Goal: Task Accomplishment & Management: Complete application form

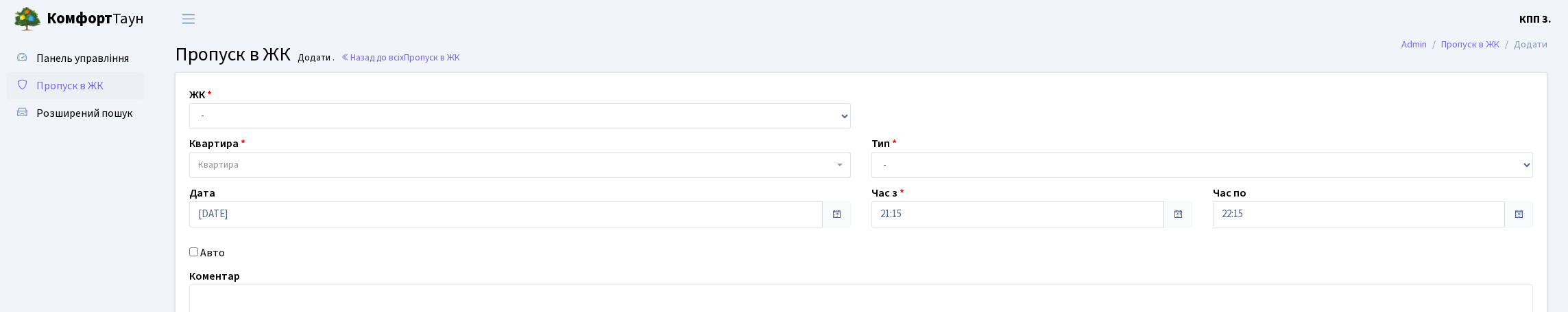
select select "271"
click at [193, 119] on select "- КТ, вул. Регенераторна, 4 КТ2, просп. Соборності, 17 КТ3, вул. Березнева, 16 …" at bounding box center [520, 116] width 662 height 26
select select
click at [297, 171] on span "Квартира" at bounding box center [515, 165] width 636 height 13
type input "10-90"
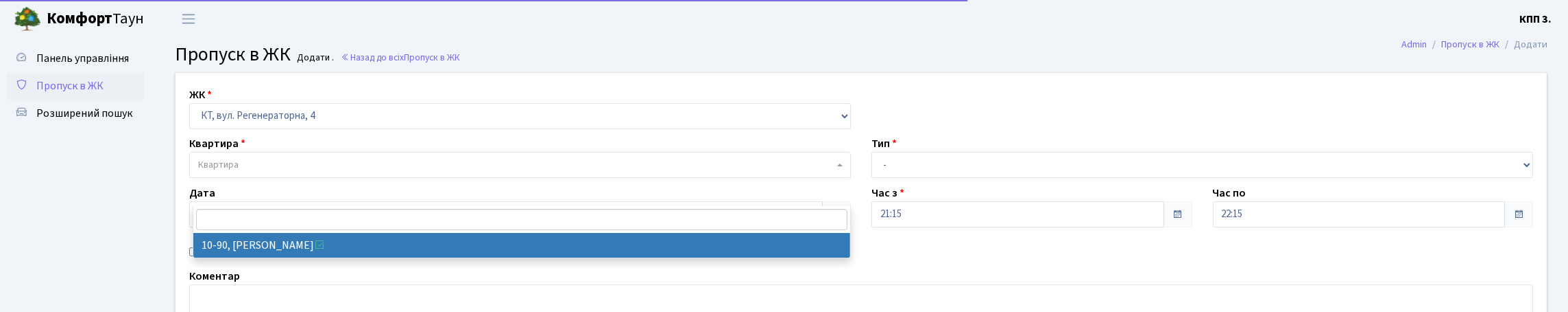
select select "6659"
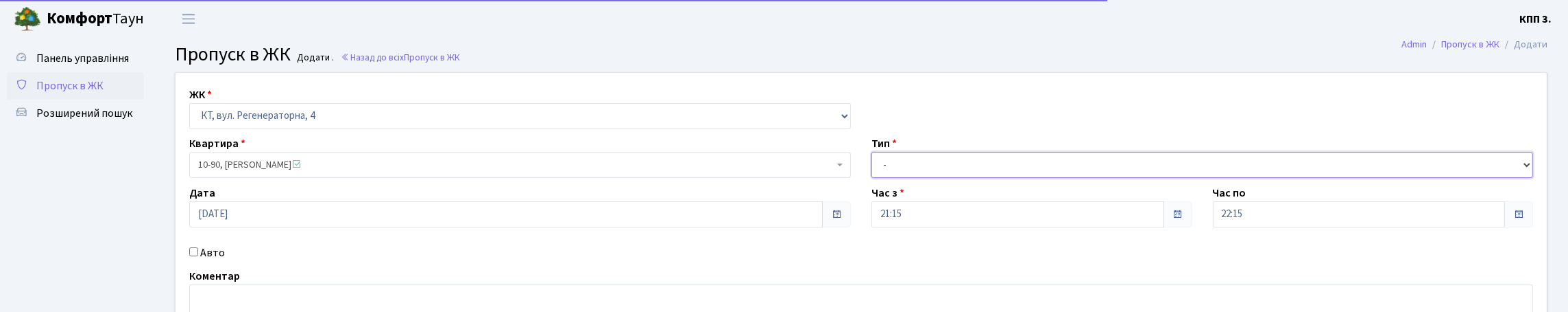
click at [914, 178] on select "- Доставка Таксі Гості Сервіс" at bounding box center [1202, 165] width 662 height 26
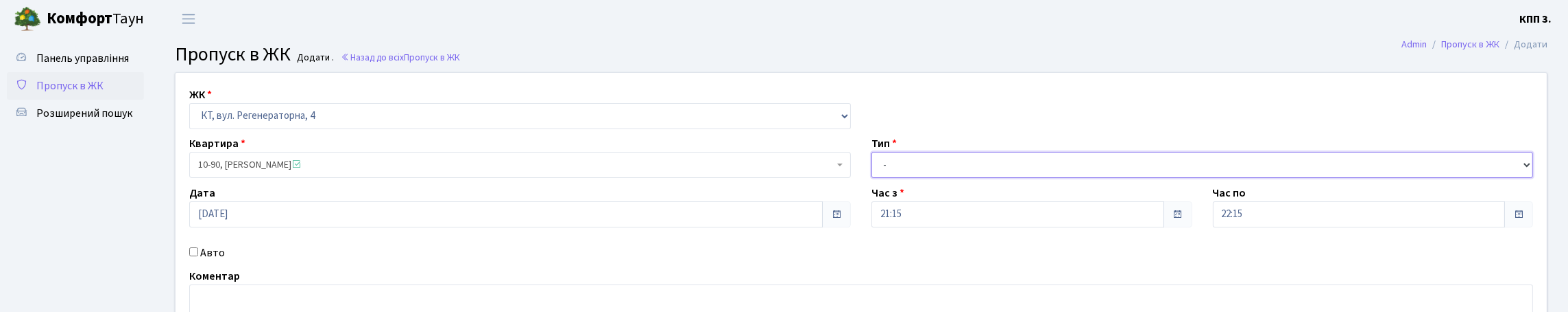
select select "3"
click at [871, 178] on select "- Доставка Таксі Гості Сервіс" at bounding box center [1202, 165] width 662 height 26
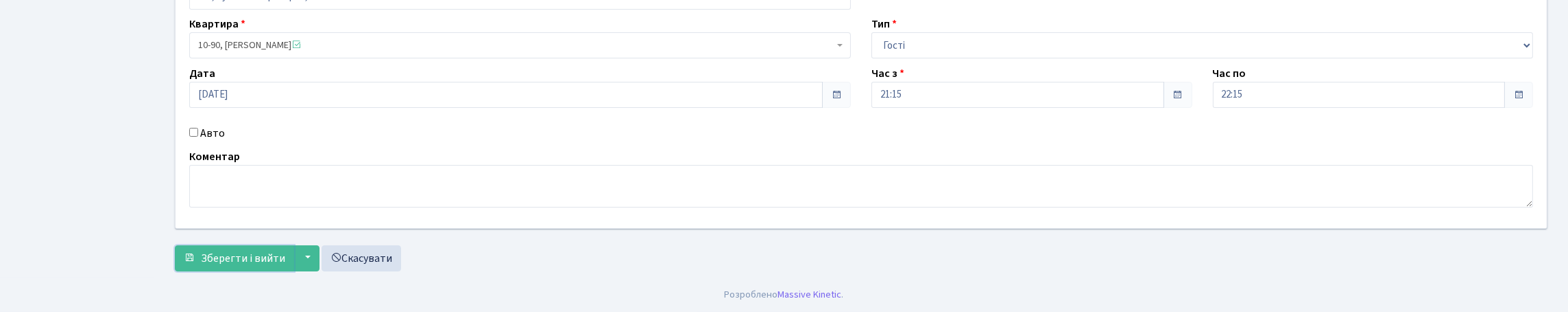
drag, startPoint x: 262, startPoint y: 247, endPoint x: 261, endPoint y: 235, distance: 12.0
click at [264, 251] on span "Зберегти і вийти" at bounding box center [243, 258] width 84 height 15
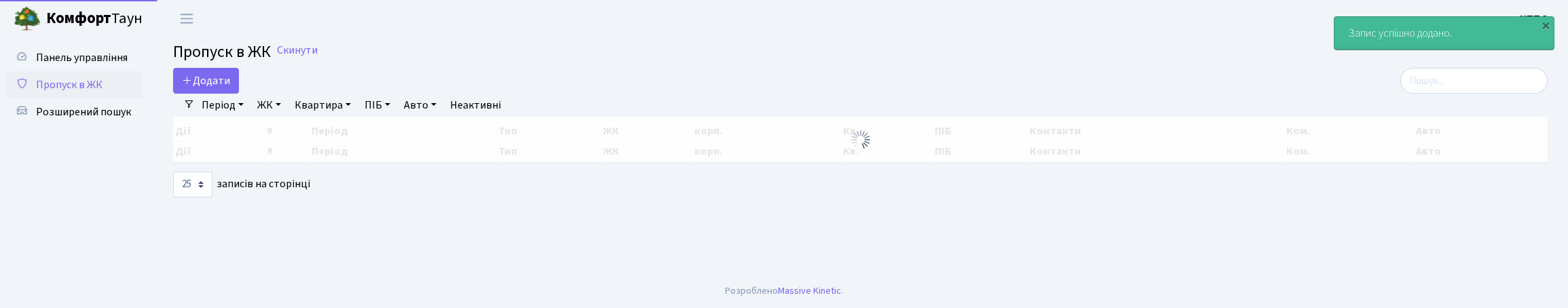
select select "25"
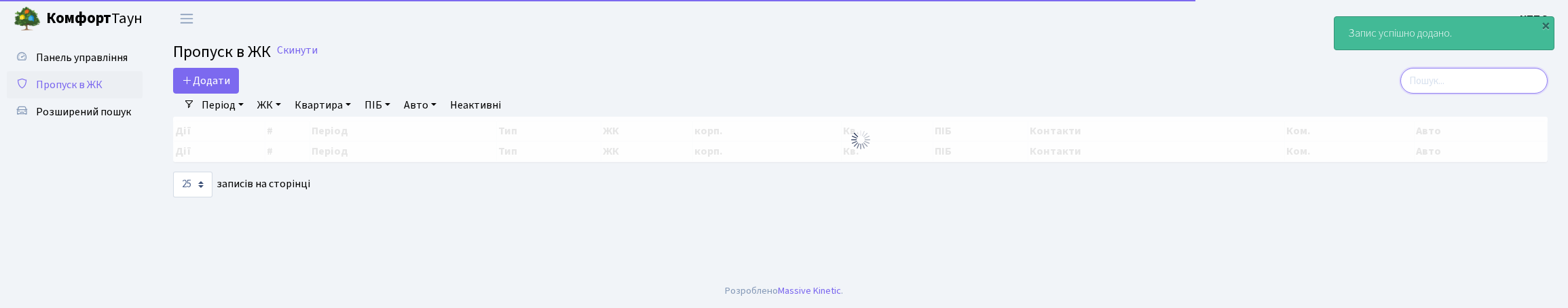
click at [1414, 93] on input "search" at bounding box center [1473, 81] width 147 height 26
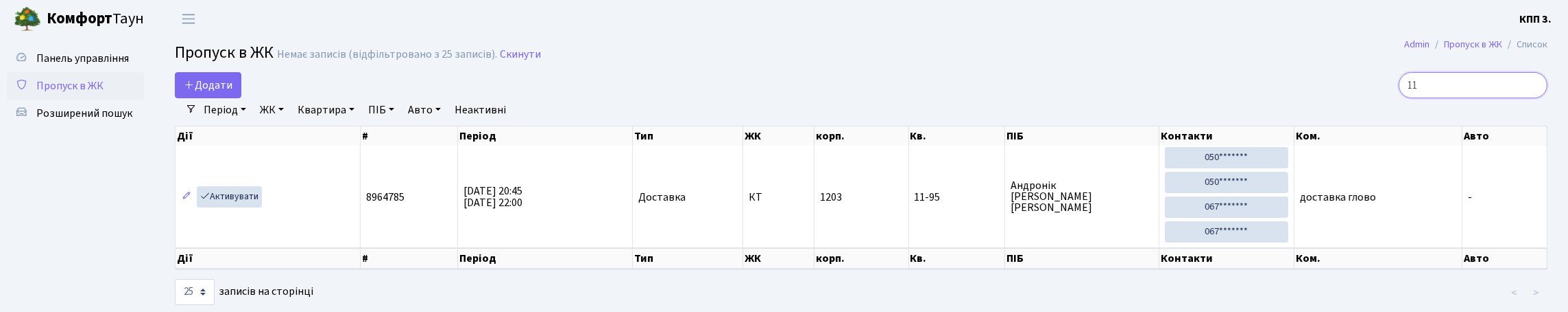
type input "1"
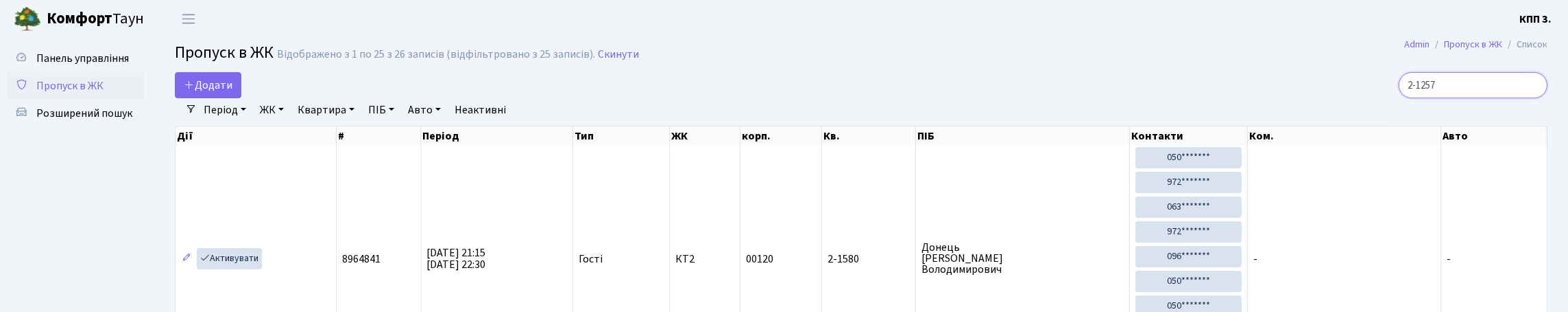
type input "2-1257"
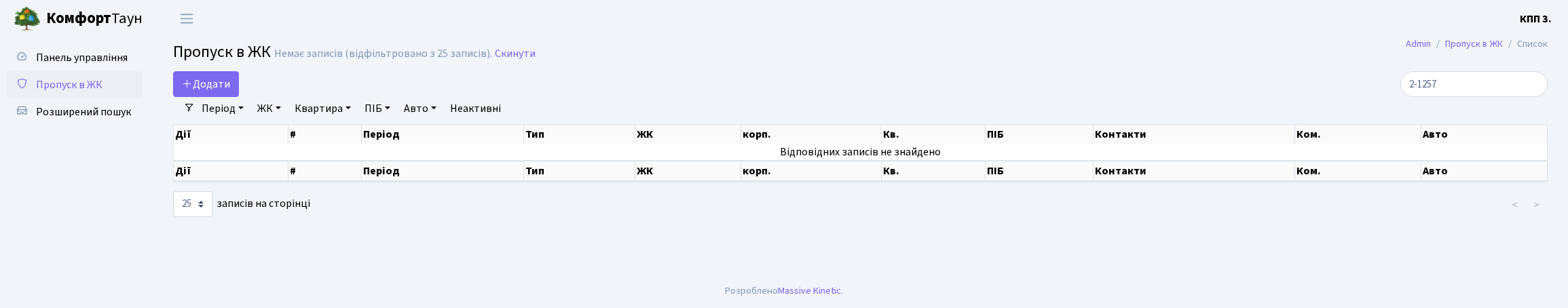
drag, startPoint x: 91, startPoint y: 117, endPoint x: 111, endPoint y: 117, distance: 20.0
click at [92, 92] on span "Пропуск в ЖК" at bounding box center [70, 85] width 67 height 15
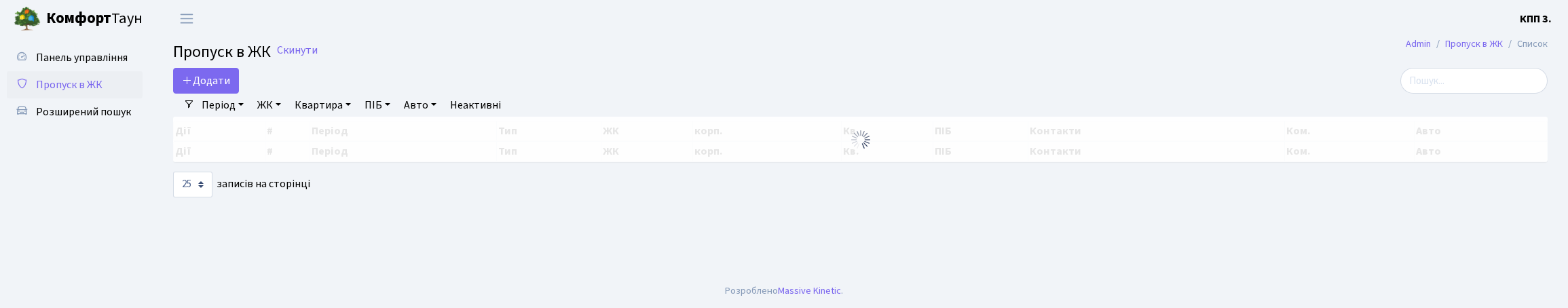
select select "25"
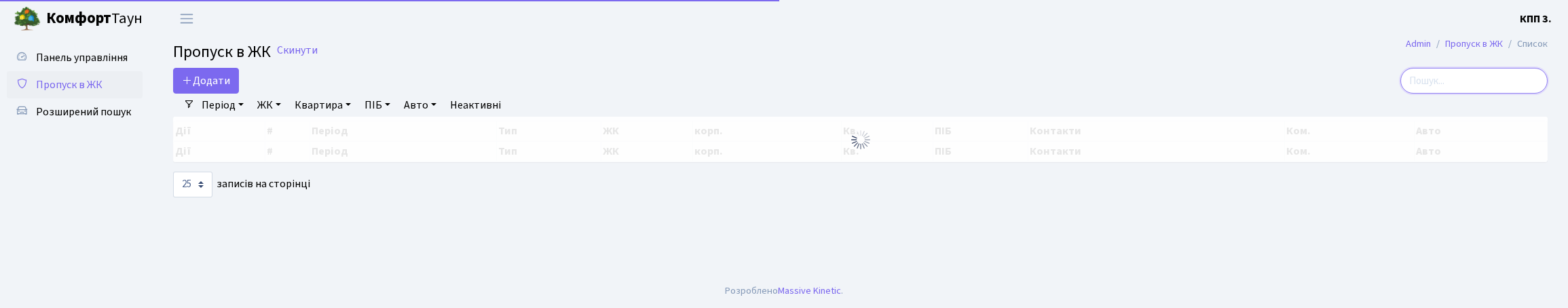
click at [1427, 91] on input "search" at bounding box center [1473, 81] width 147 height 26
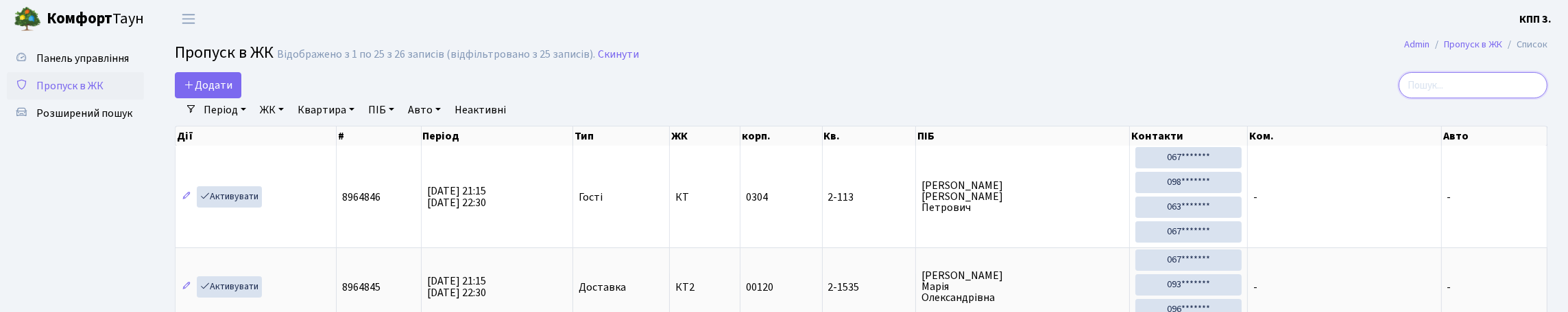
type input "2"
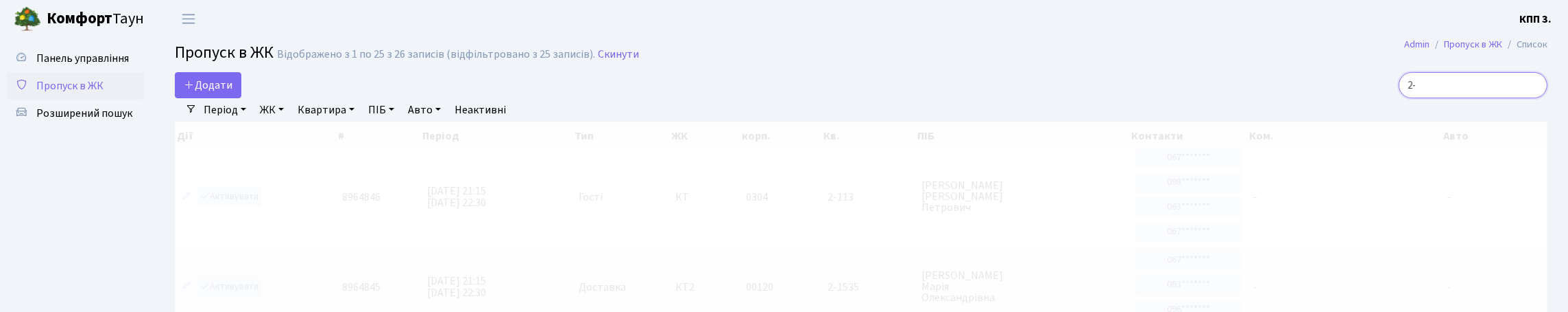
type input "2"
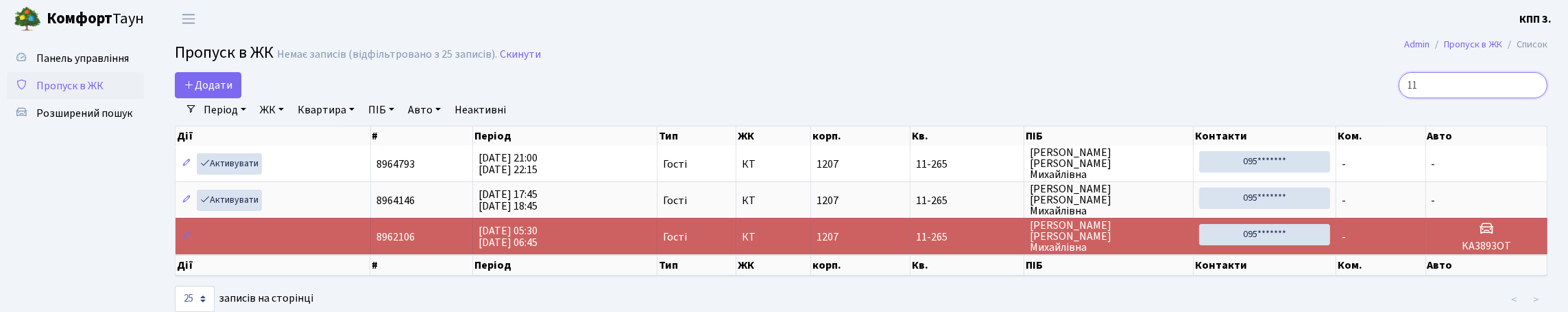
type input "1"
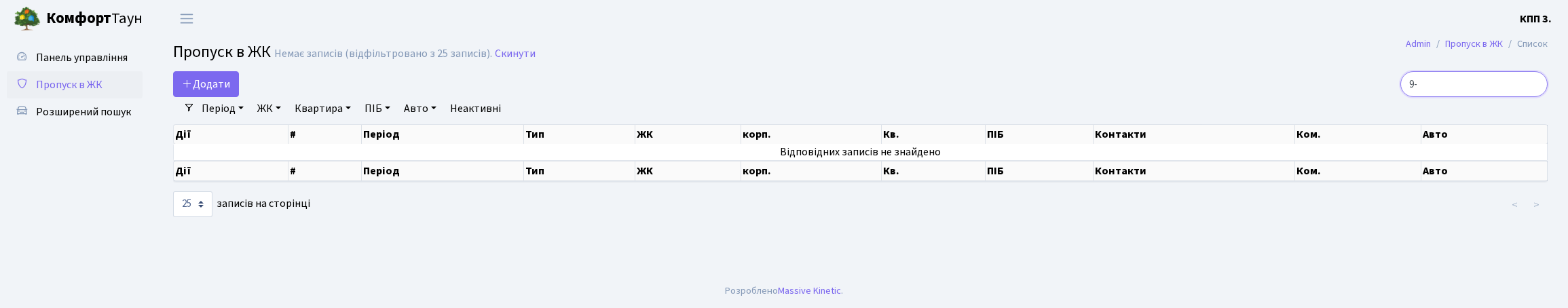
type input "9"
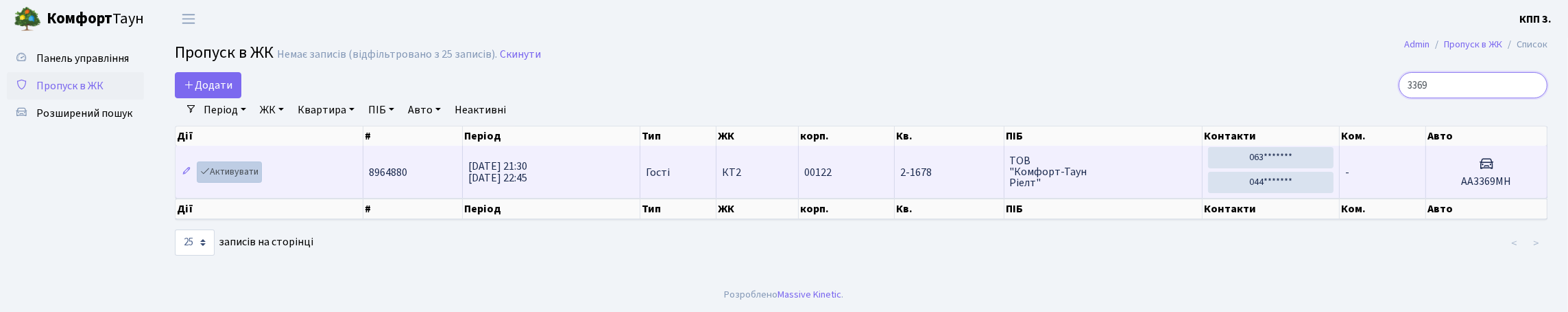
type input "3369"
click at [237, 183] on link "Активувати" at bounding box center [229, 172] width 65 height 21
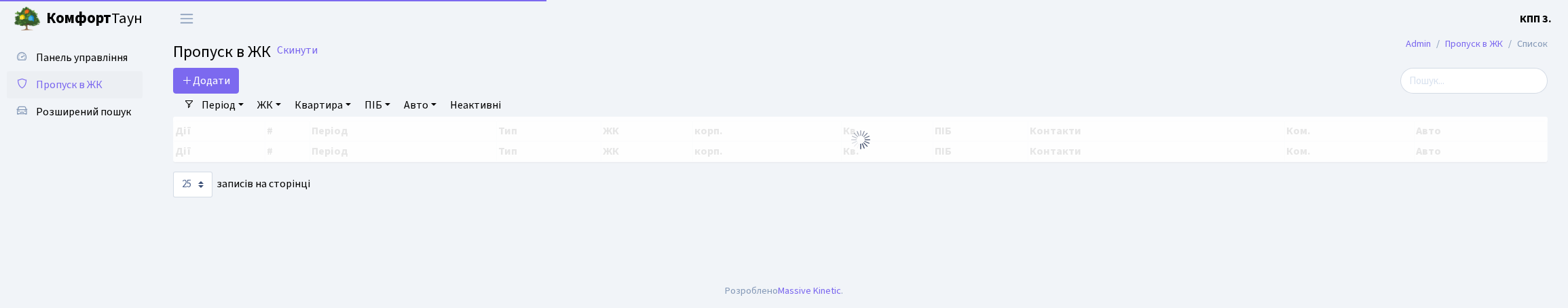
select select "25"
click at [1429, 94] on input "search" at bounding box center [1473, 81] width 147 height 26
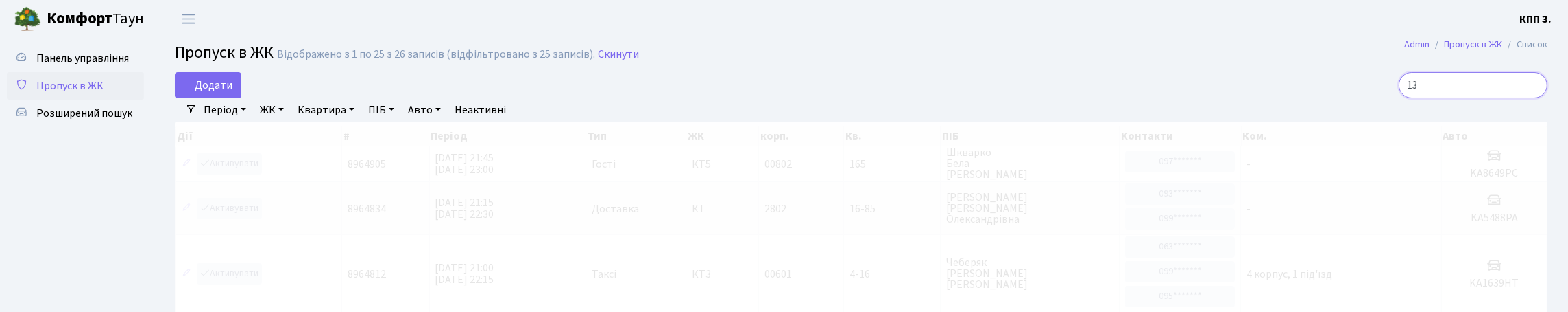
type input "1"
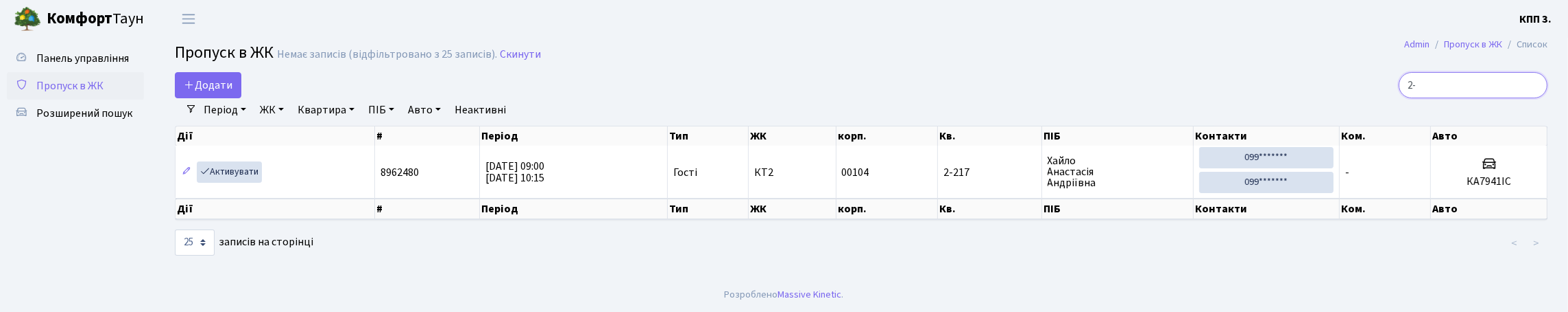
type input "2"
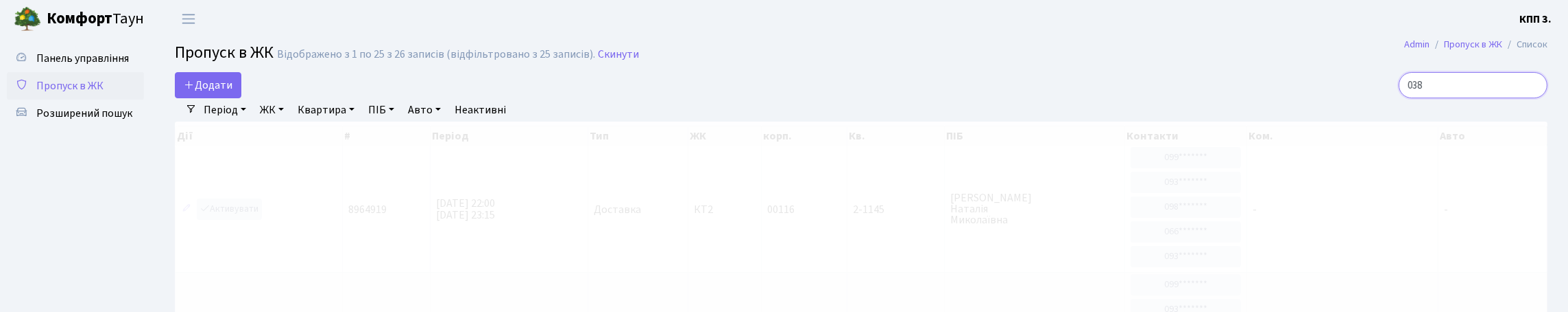
type input "0382"
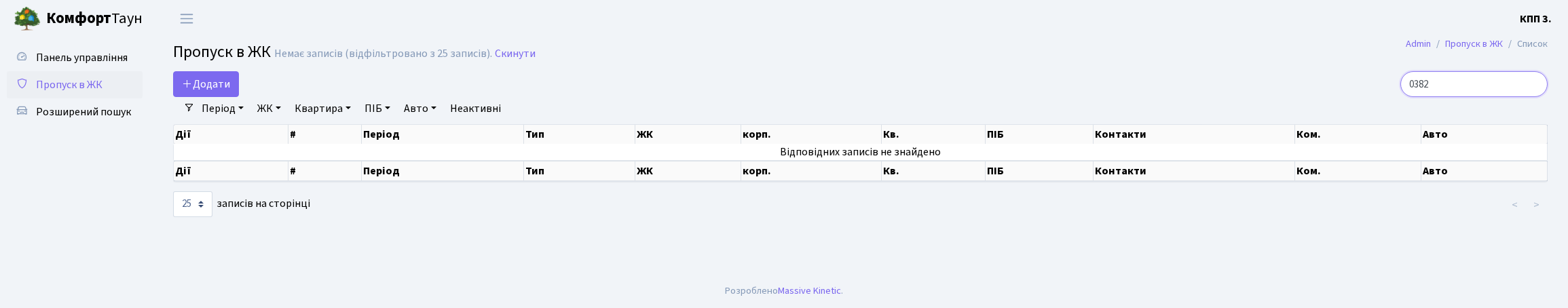
click at [1530, 96] on input "0382" at bounding box center [1473, 83] width 147 height 26
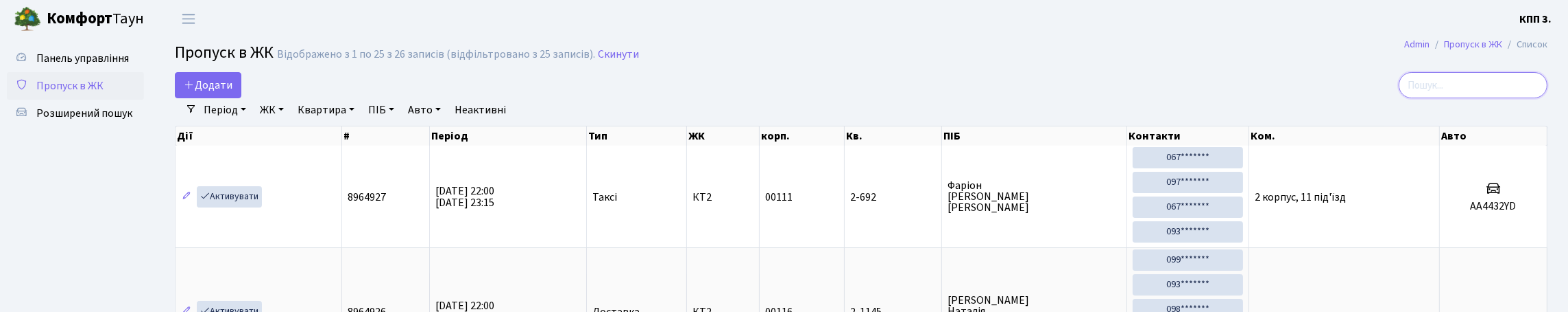
click at [1461, 98] on input "search" at bounding box center [1472, 85] width 149 height 26
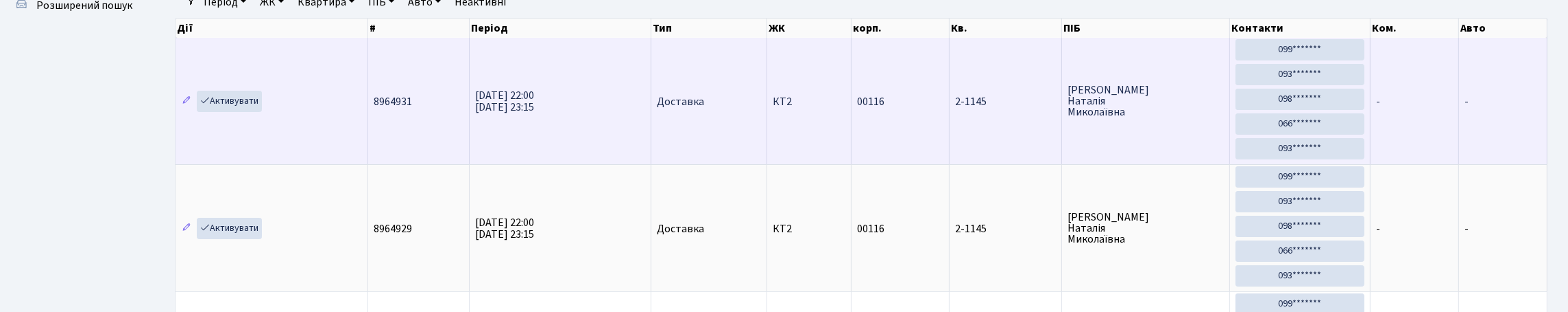
scroll to position [68, 0]
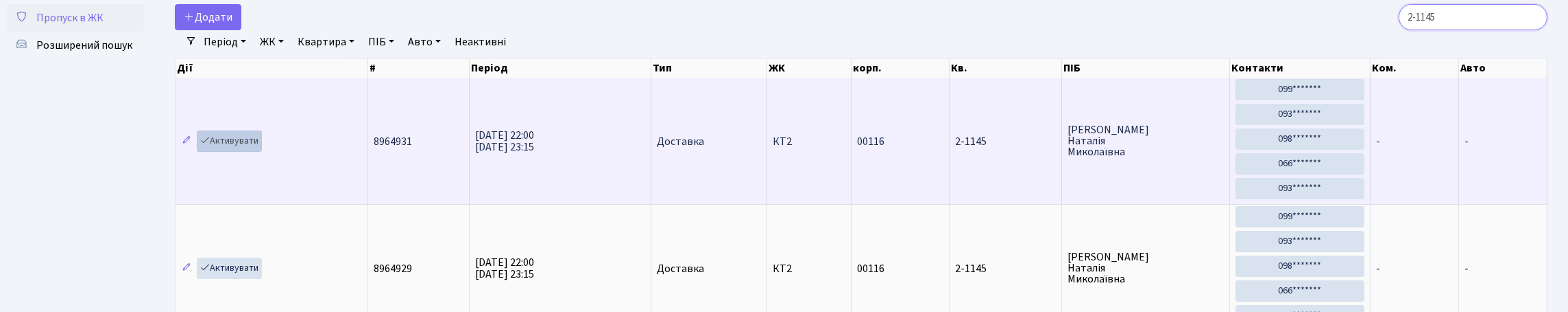
type input "2-1145"
click at [238, 152] on link "Активувати" at bounding box center [229, 141] width 65 height 21
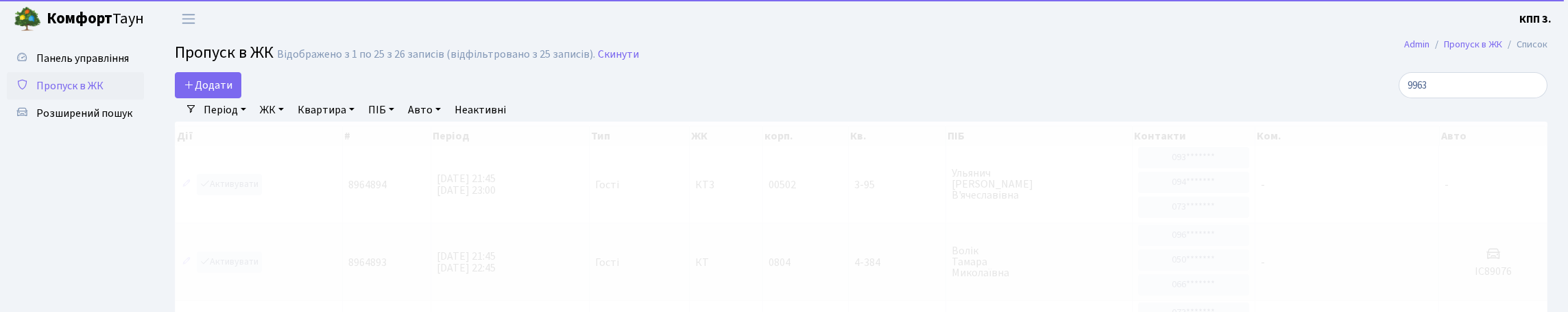
select select "25"
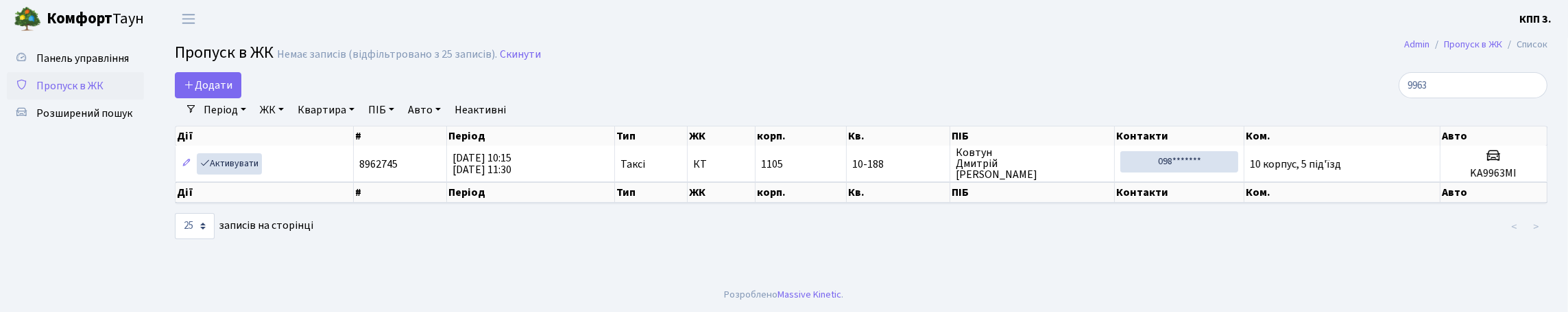
type input "9963"
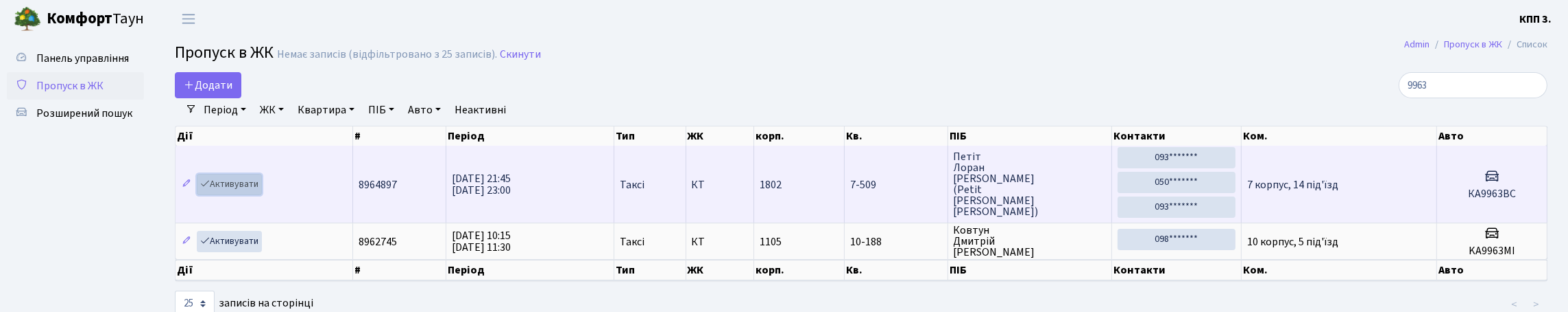
click at [262, 195] on link "Активувати" at bounding box center [229, 184] width 65 height 21
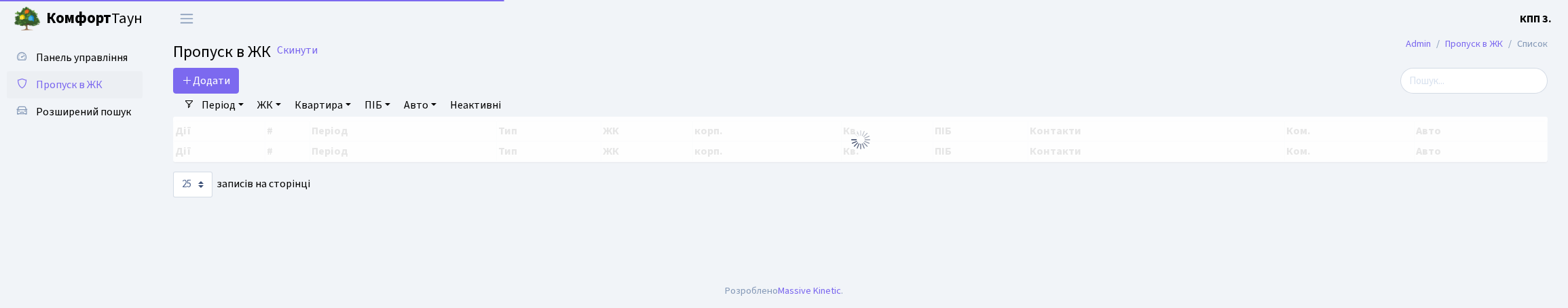
select select "25"
click at [1406, 94] on input "search" at bounding box center [1473, 81] width 147 height 26
select select "25"
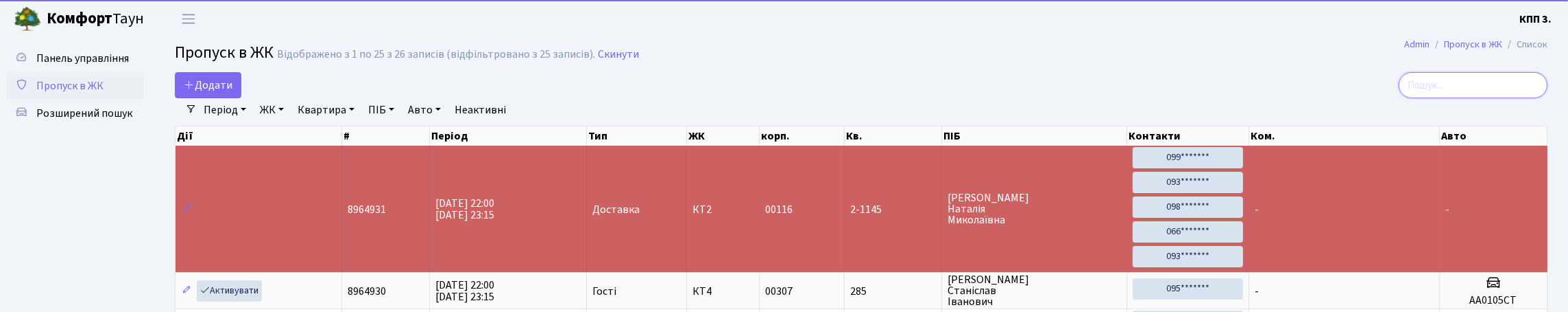
click at [1504, 97] on input "search" at bounding box center [1472, 85] width 149 height 26
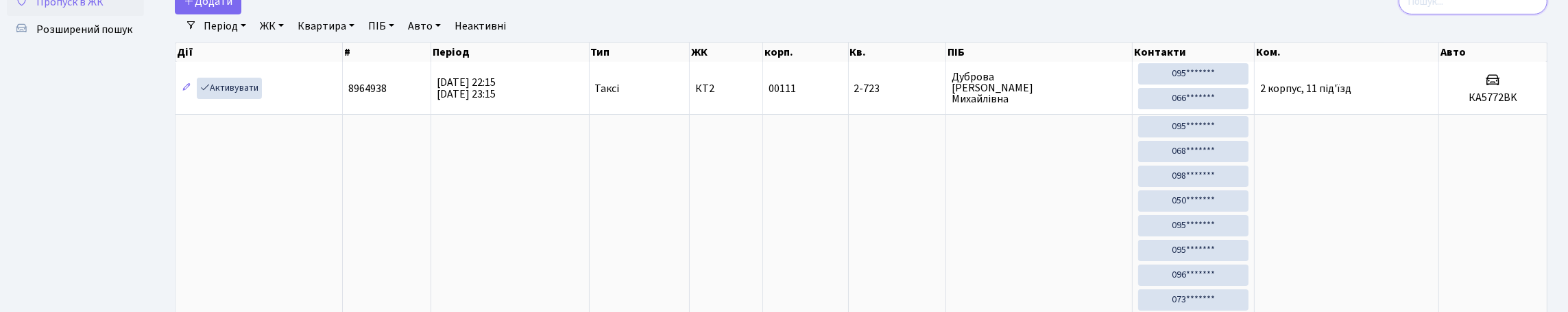
scroll to position [68, 0]
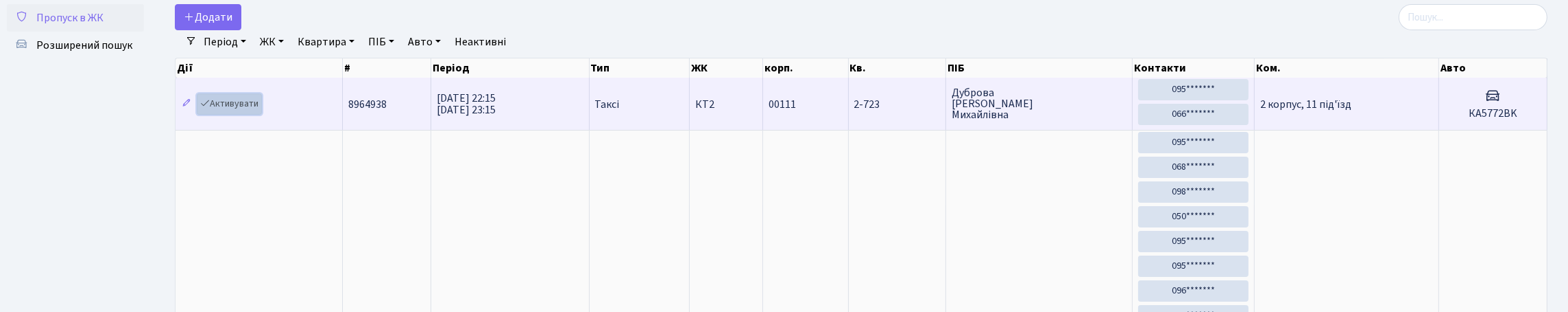
click at [254, 114] on link "Активувати" at bounding box center [229, 104] width 65 height 21
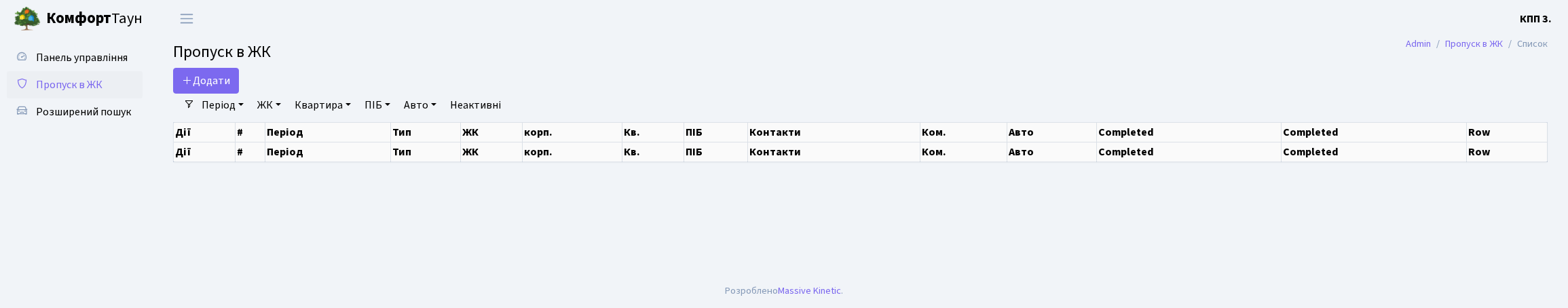
select select "25"
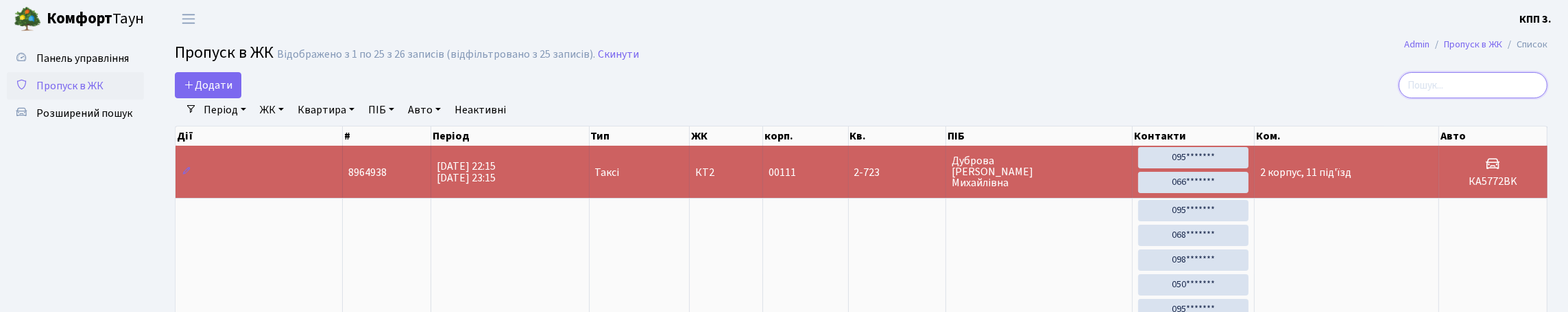
click at [1454, 97] on input "search" at bounding box center [1472, 85] width 149 height 26
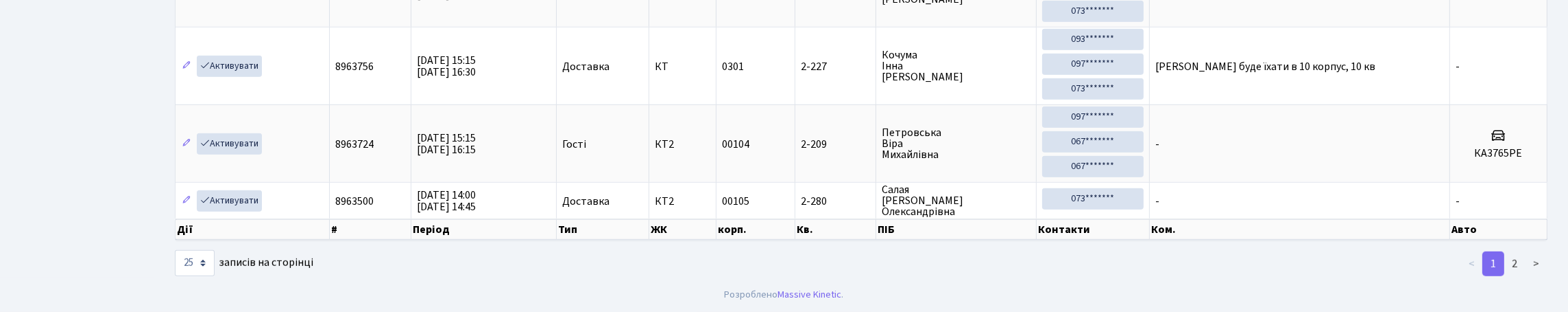
scroll to position [1772, 0]
type input "2-2"
click at [1507, 262] on link "2" at bounding box center [1513, 263] width 22 height 25
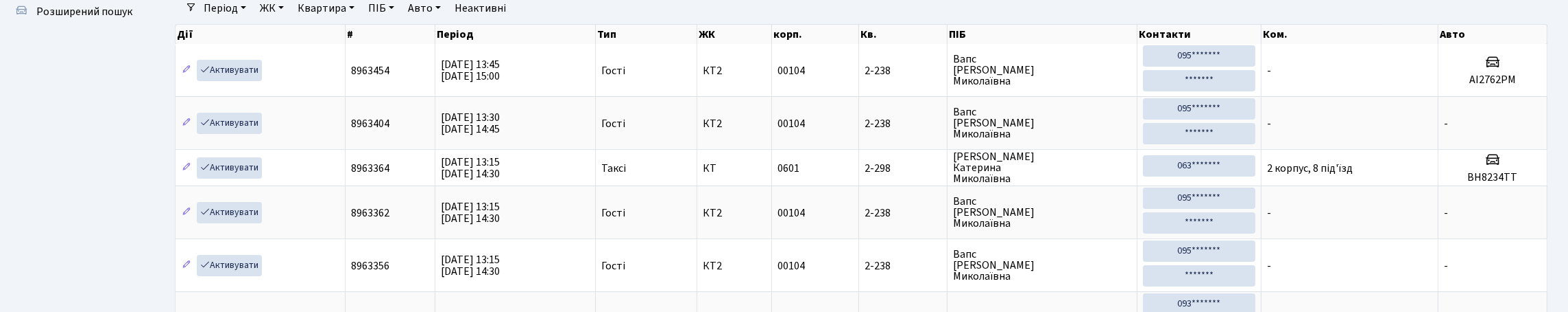
scroll to position [0, 0]
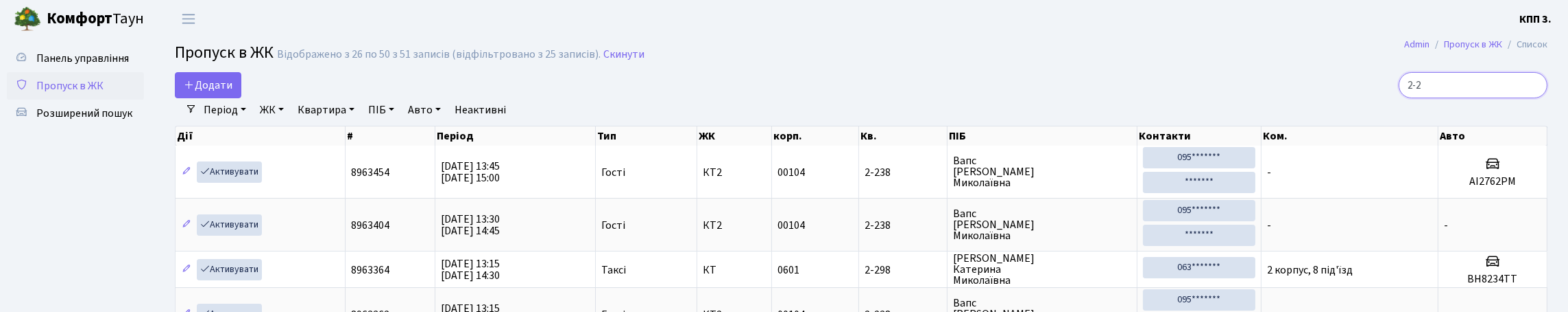
click at [1532, 98] on input "2-2" at bounding box center [1472, 85] width 149 height 26
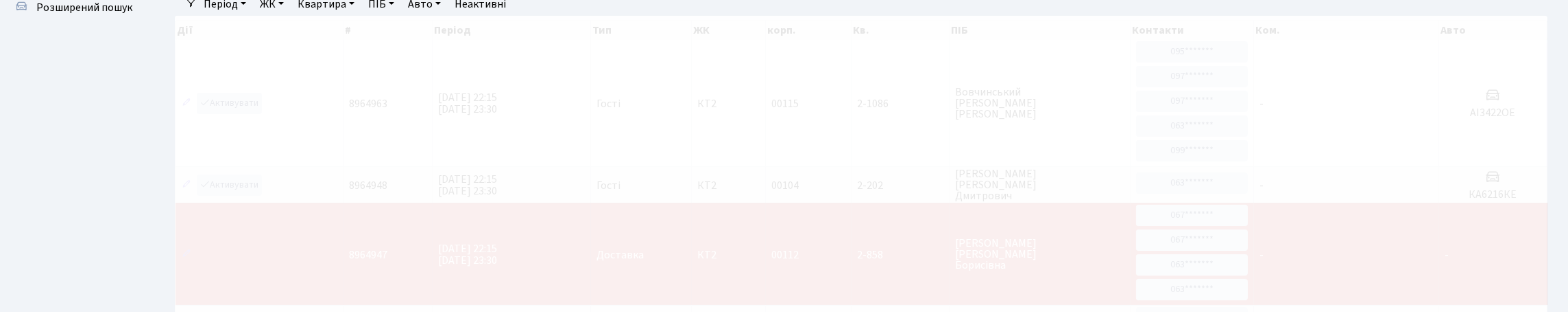
scroll to position [138, 0]
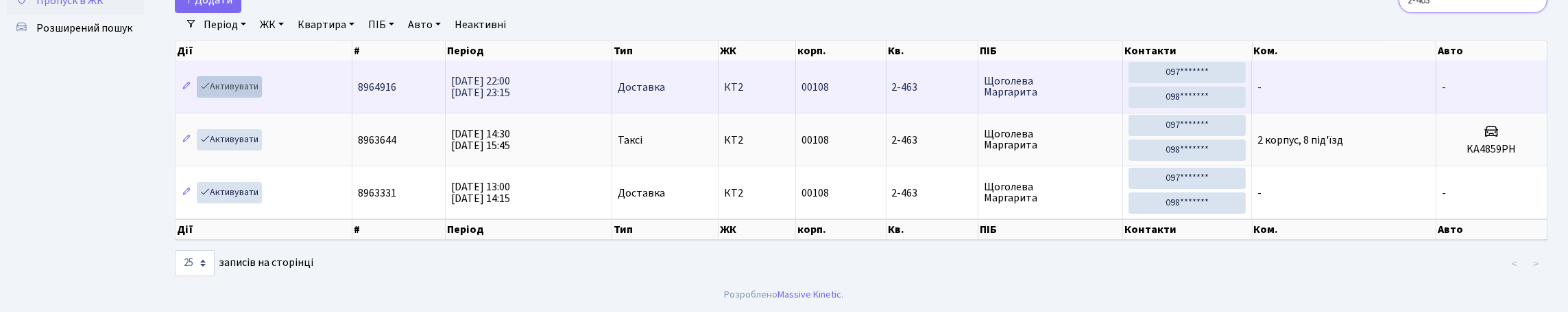
type input "2-463"
click at [252, 76] on link "Активувати" at bounding box center [229, 87] width 65 height 21
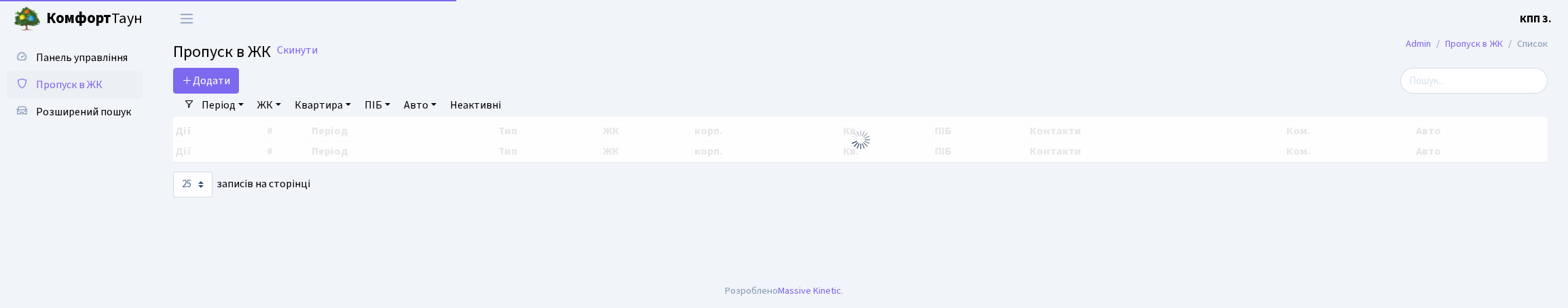
select select "25"
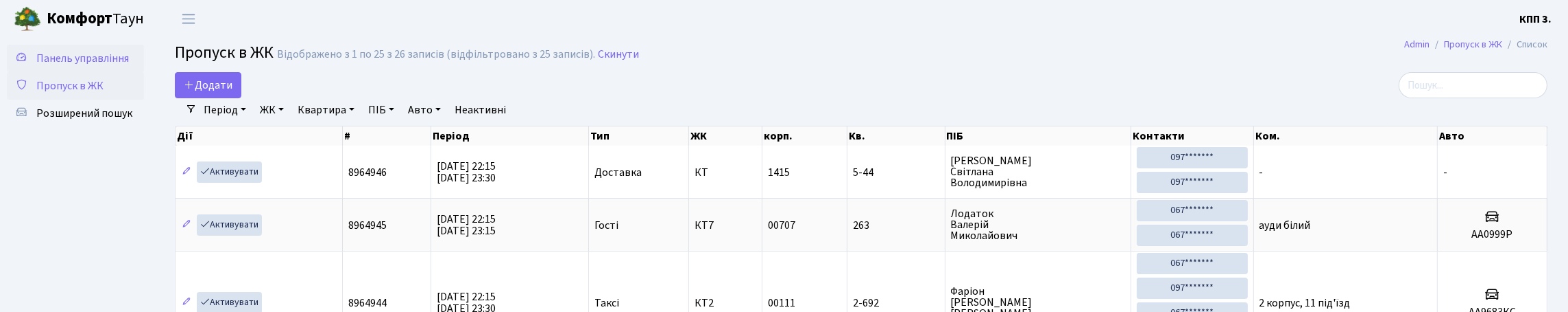
click at [71, 61] on span "Панель управління" at bounding box center [83, 58] width 93 height 15
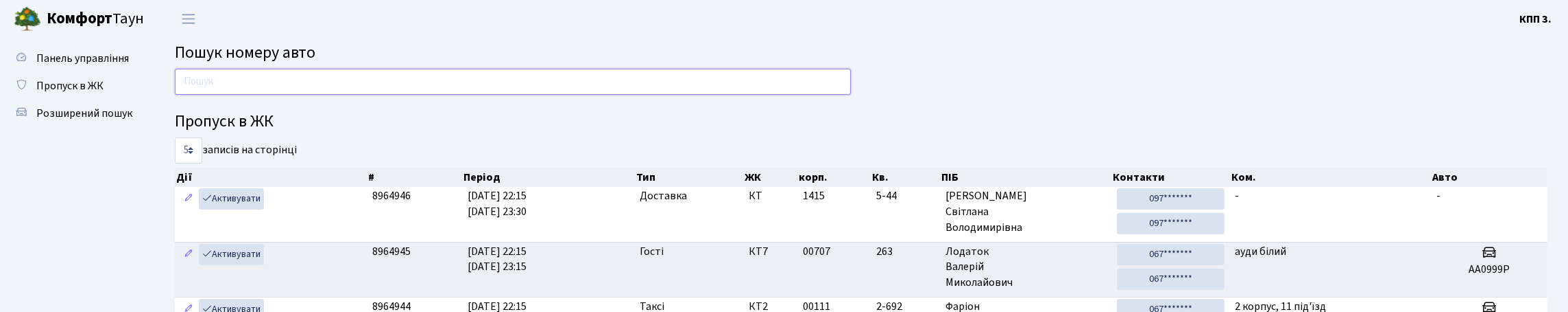
click at [253, 95] on input "text" at bounding box center [512, 82] width 676 height 26
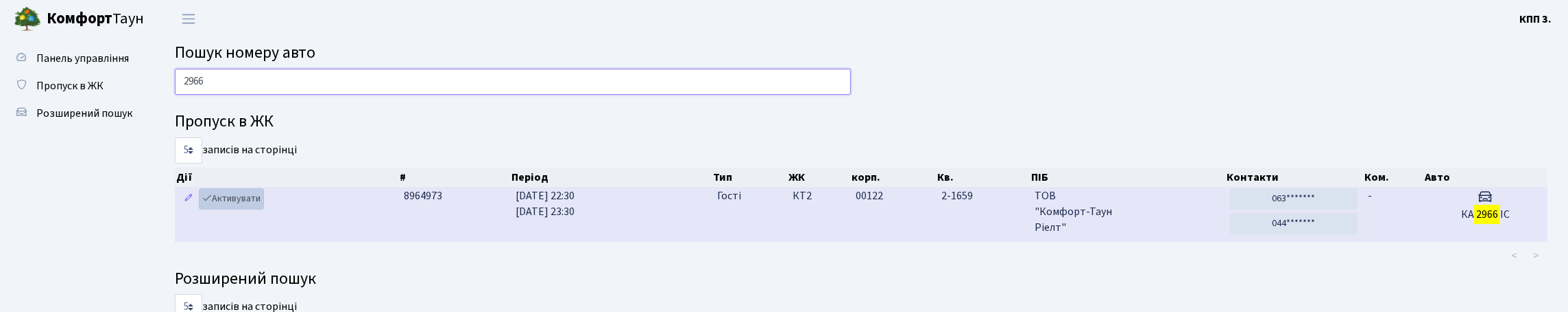
type input "2966"
click at [244, 209] on link "Активувати" at bounding box center [231, 198] width 65 height 21
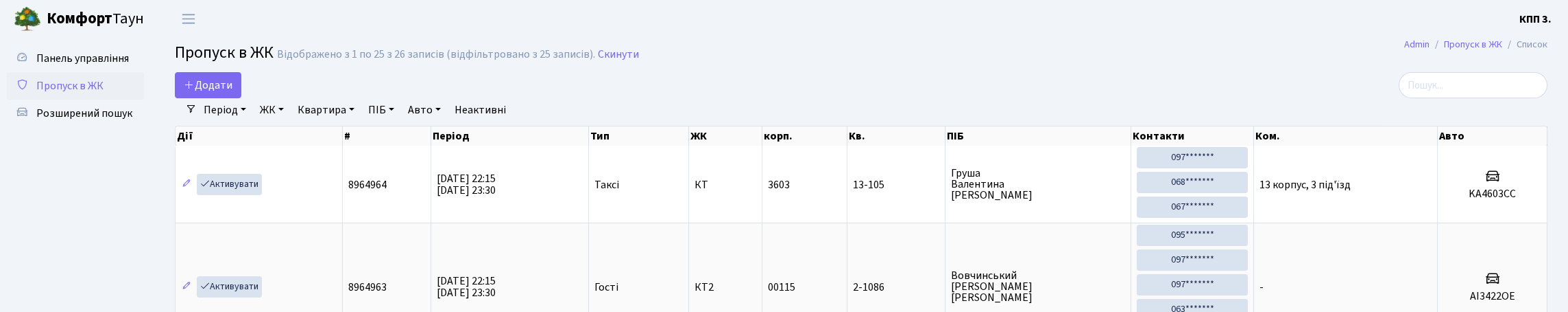
select select "25"
click at [212, 93] on span "Додати" at bounding box center [208, 85] width 49 height 15
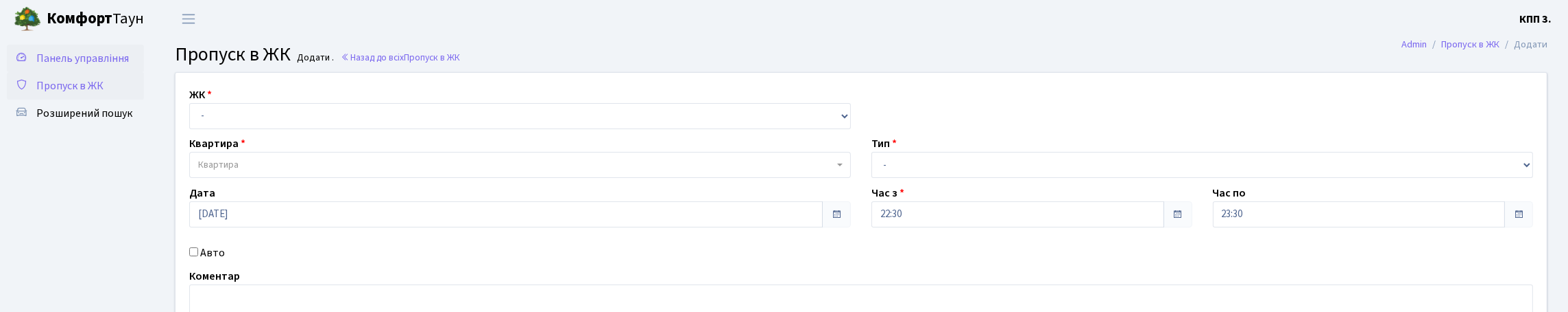
click at [76, 58] on span "Панель управління" at bounding box center [83, 58] width 93 height 15
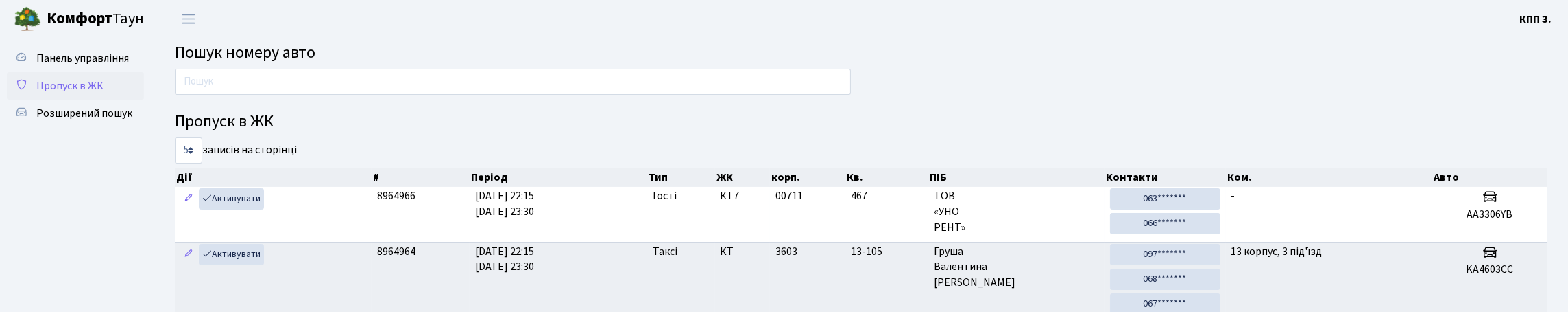
click at [79, 94] on span "Пропуск в ЖК" at bounding box center [70, 86] width 67 height 15
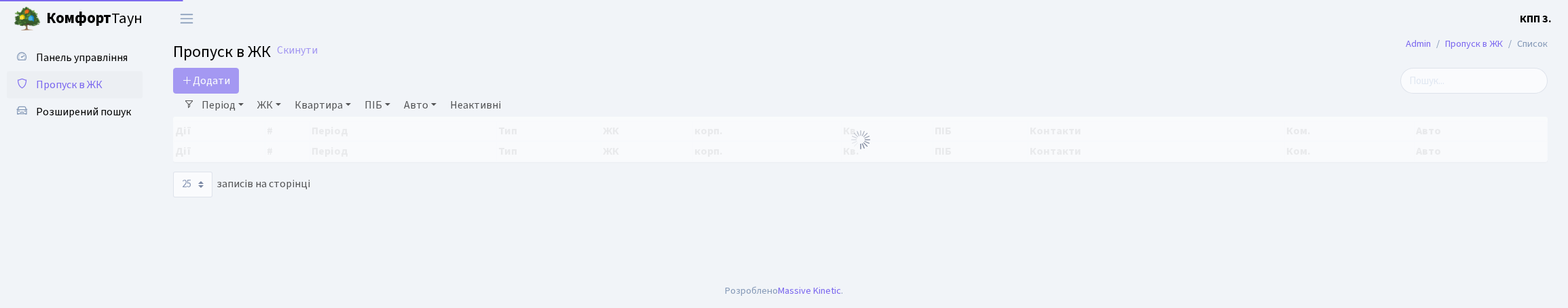
select select "25"
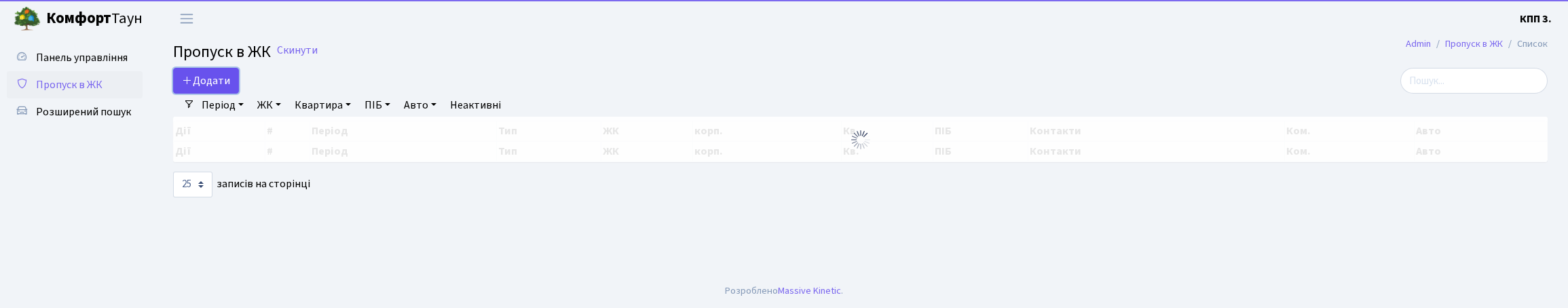
click at [222, 88] on span "Додати" at bounding box center [206, 81] width 48 height 15
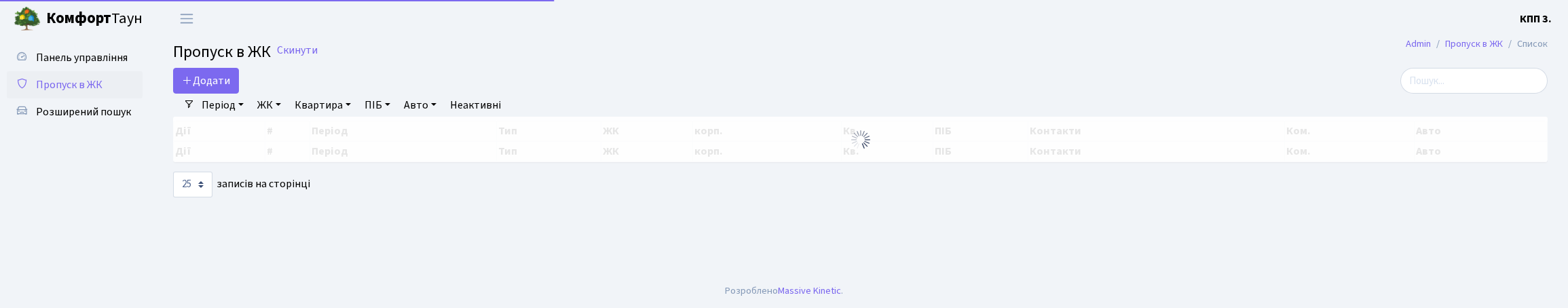
select select "25"
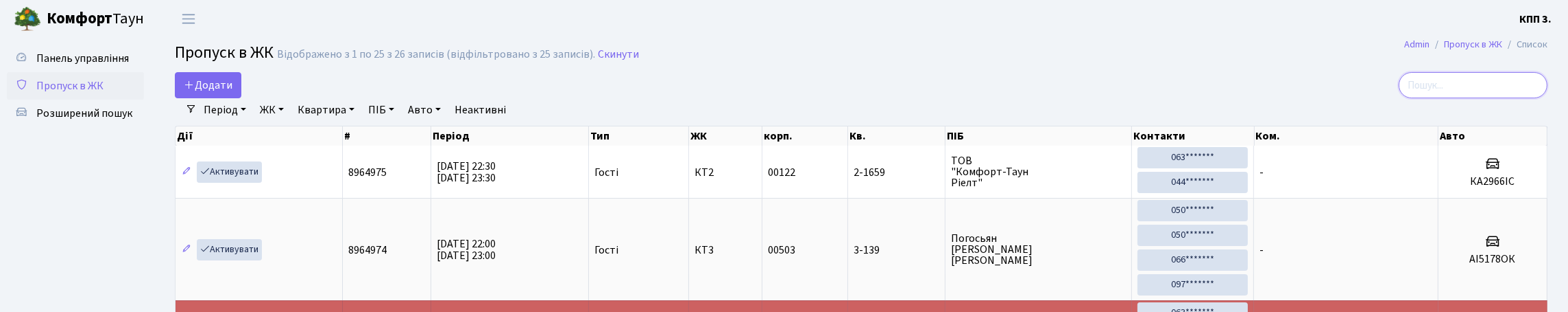
click at [1493, 98] on input "search" at bounding box center [1472, 85] width 149 height 26
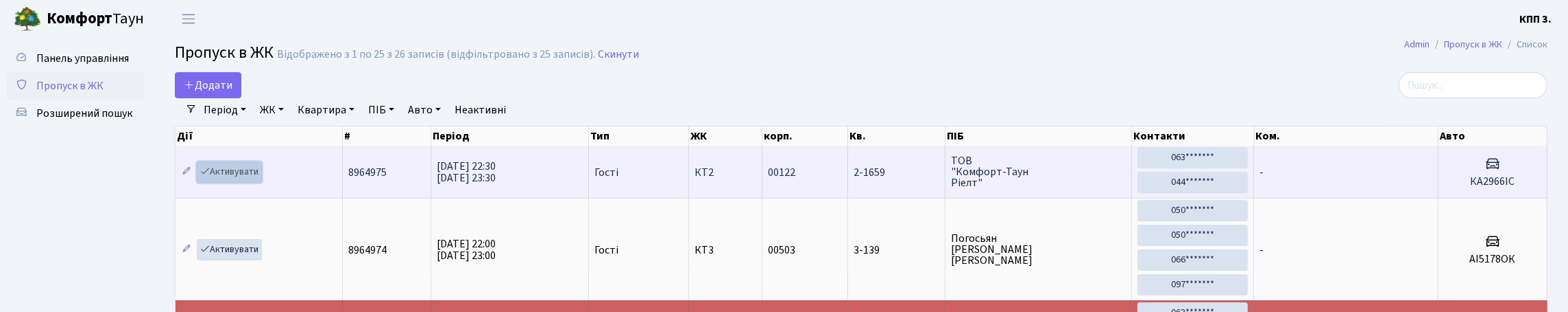
click at [261, 183] on link "Активувати" at bounding box center [229, 172] width 65 height 21
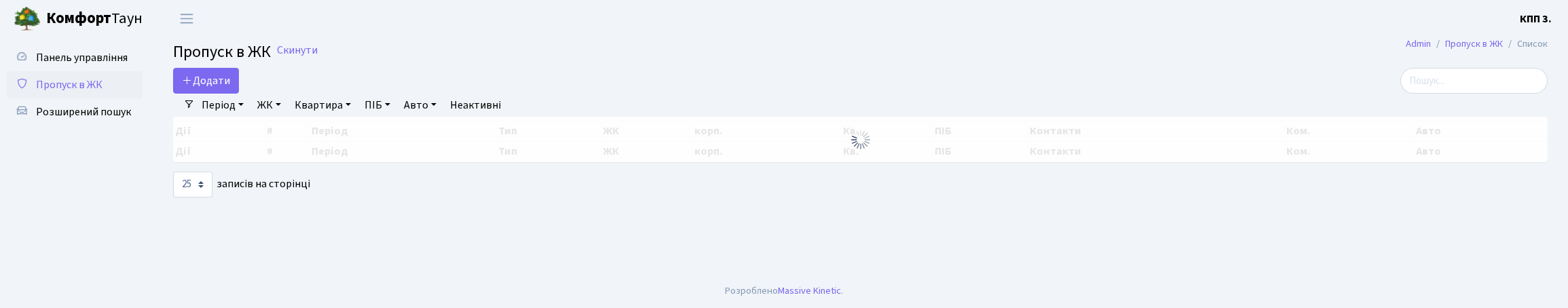
select select "25"
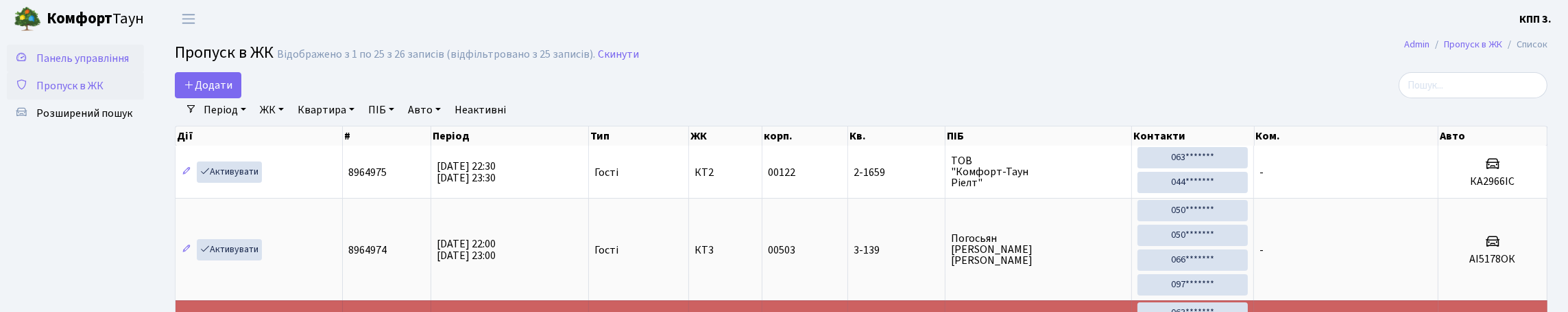
click at [52, 66] on span "Панель управління" at bounding box center [83, 58] width 93 height 15
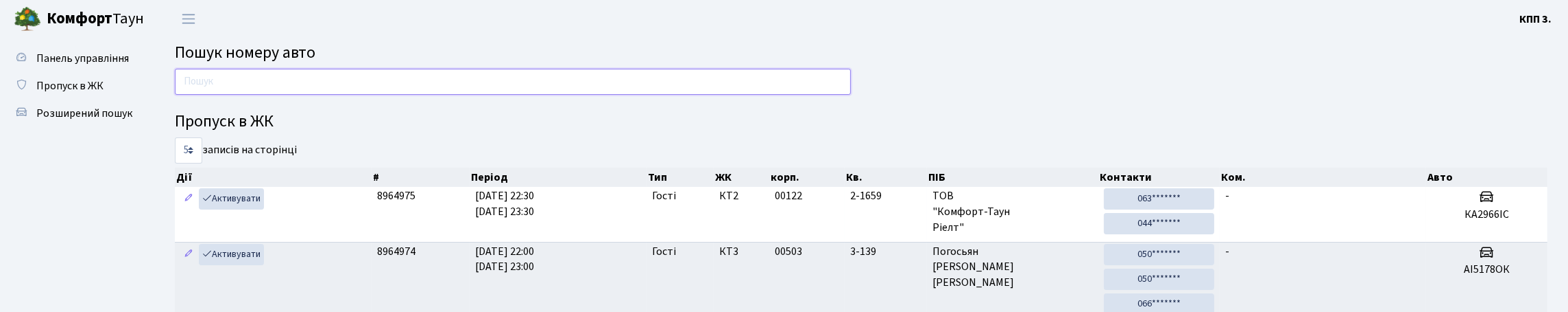
click at [329, 95] on input "text" at bounding box center [512, 82] width 676 height 26
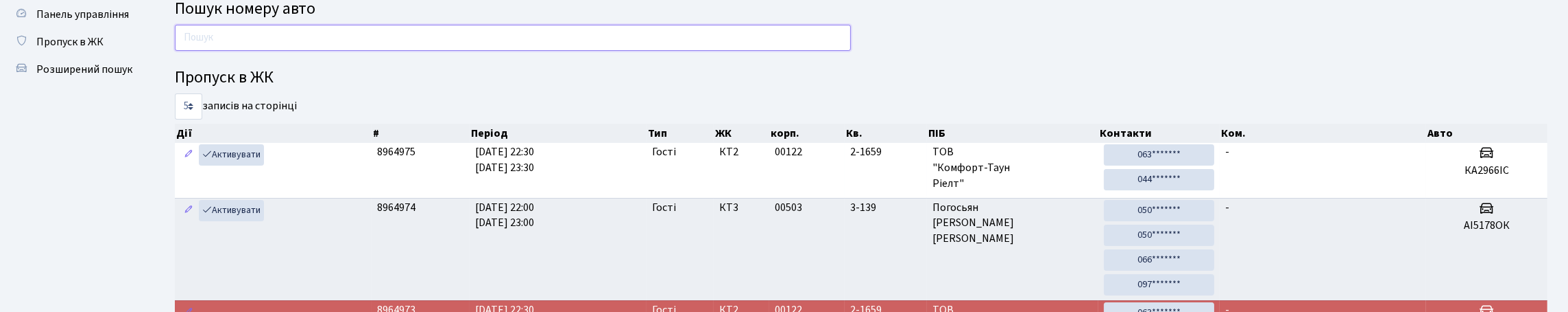
scroll to position [68, 0]
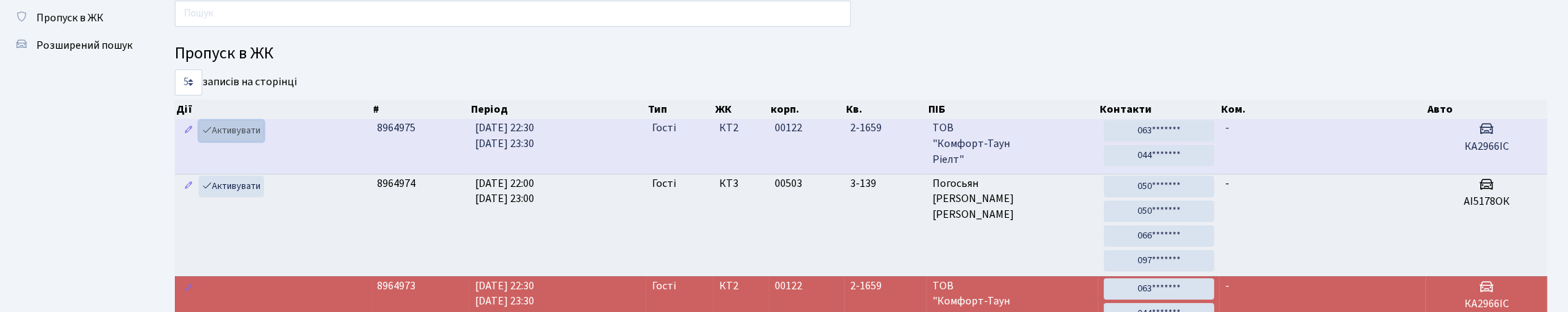
click at [229, 141] on link "Активувати" at bounding box center [231, 131] width 65 height 21
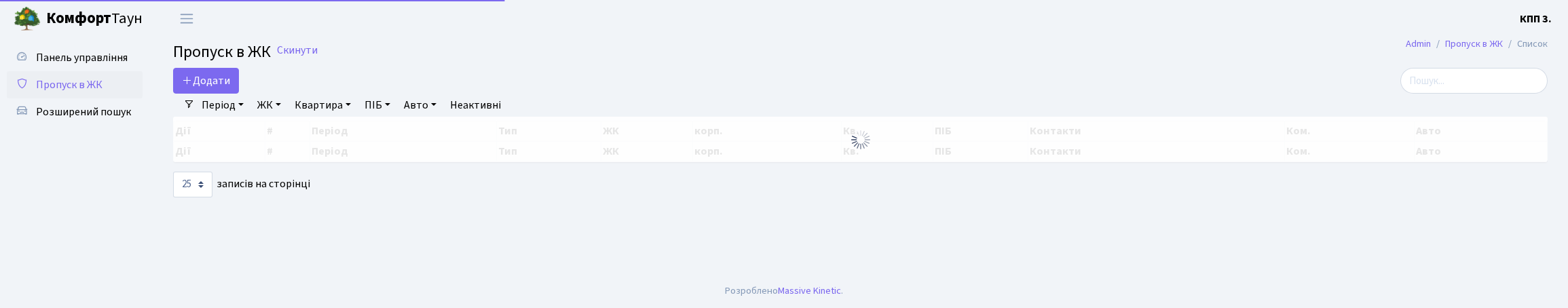
select select "25"
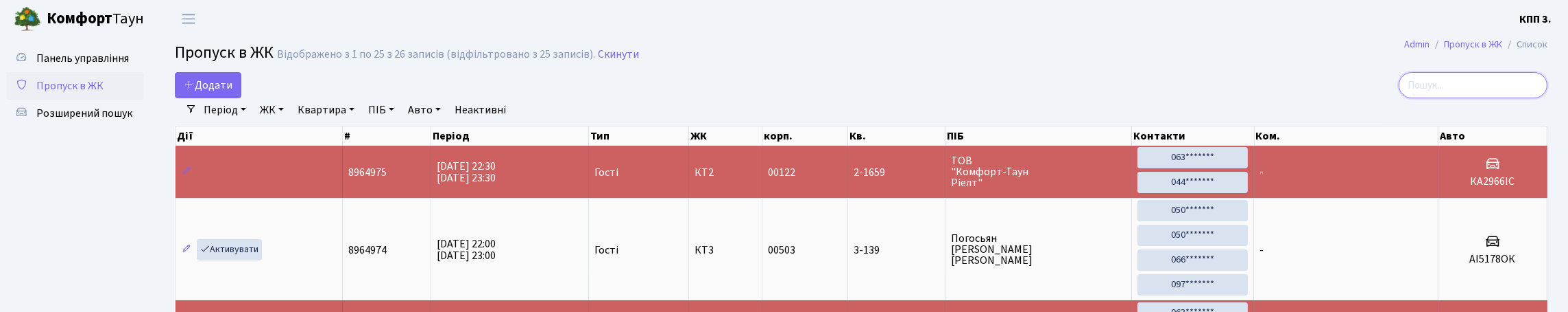
click at [1525, 98] on input "search" at bounding box center [1472, 85] width 149 height 26
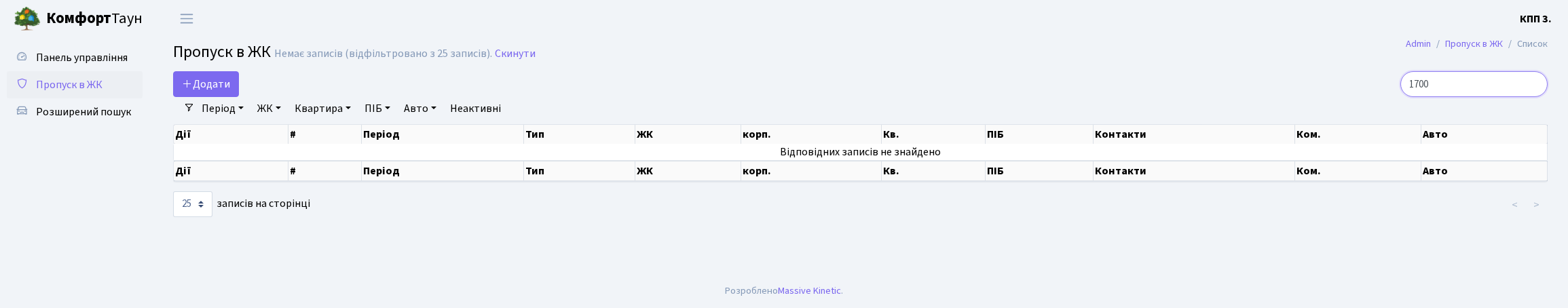
type input "1700"
click at [1529, 96] on input "1700" at bounding box center [1473, 83] width 147 height 26
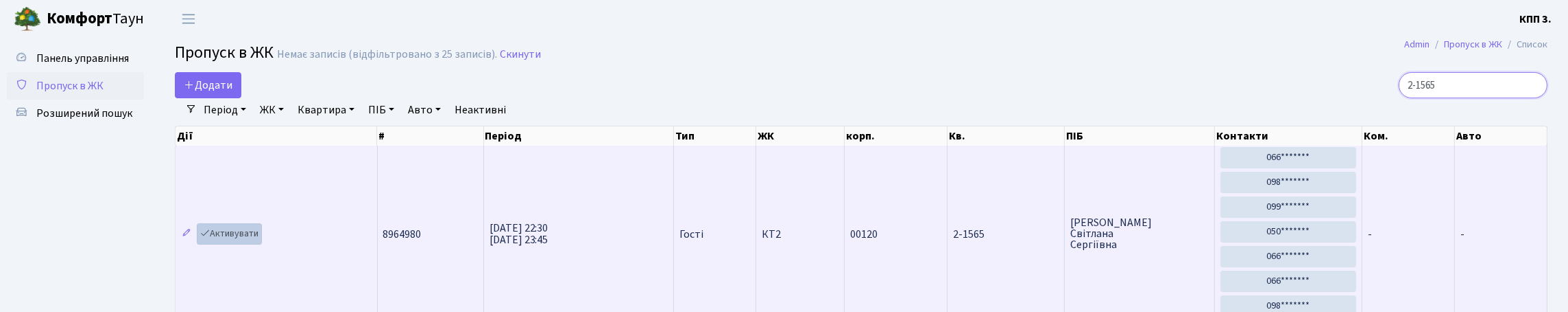
type input "2-1565"
click at [246, 245] on link "Активувати" at bounding box center [229, 233] width 65 height 21
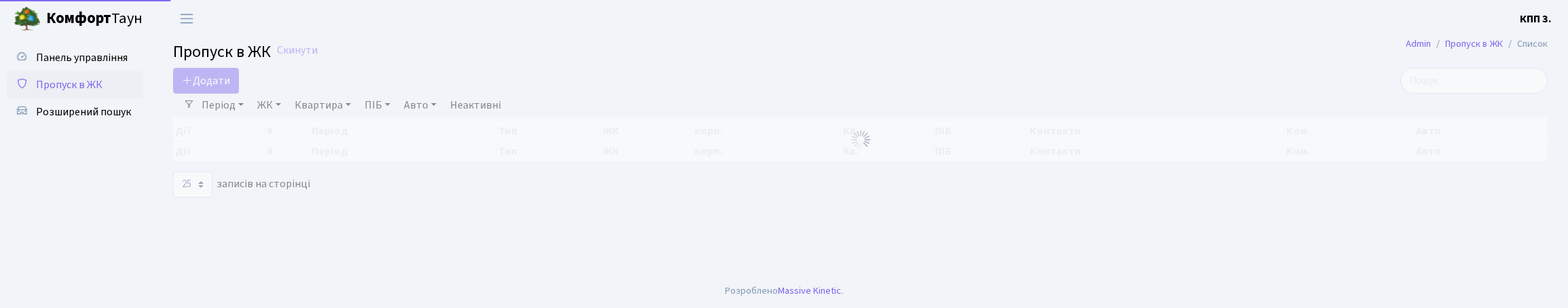
select select "25"
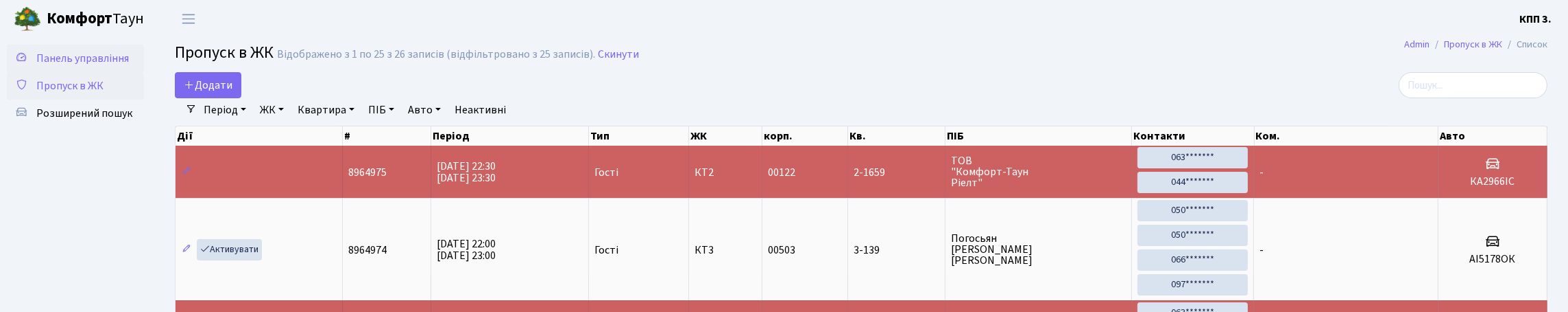
click at [71, 66] on span "Панель управління" at bounding box center [83, 58] width 93 height 15
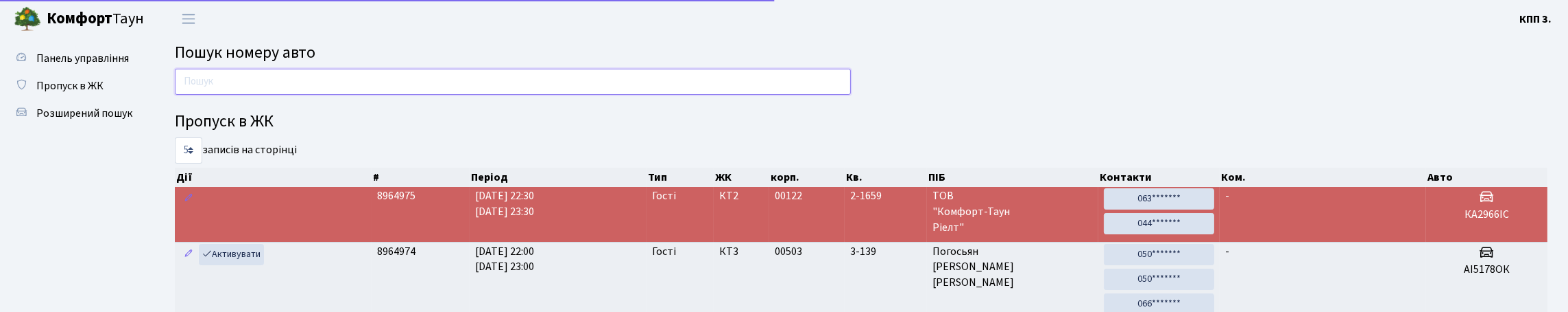
click at [246, 95] on input "text" at bounding box center [512, 82] width 676 height 26
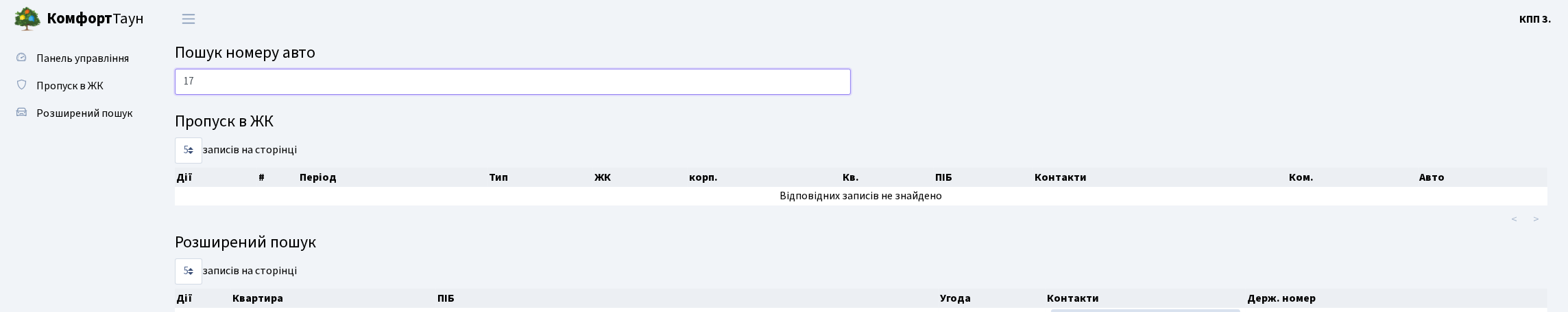
type input "1"
type input "4"
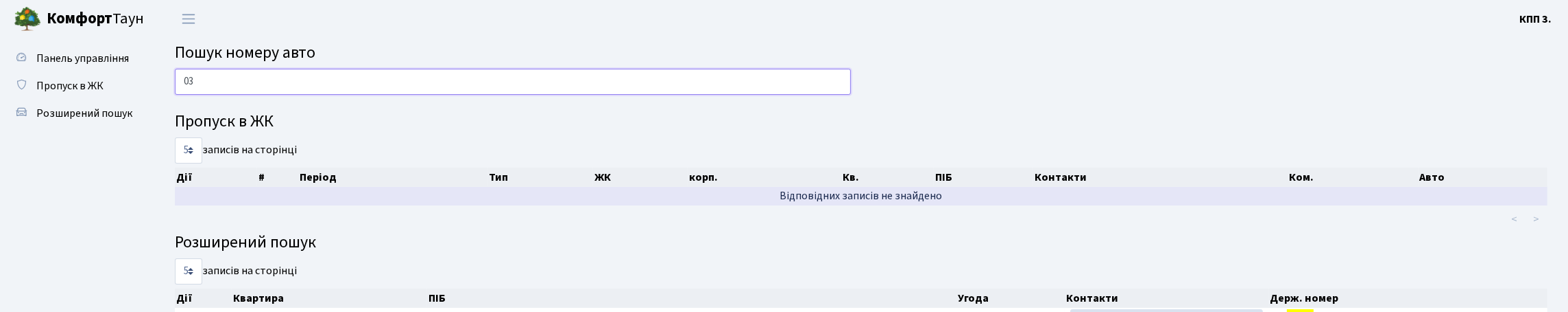
type input "0"
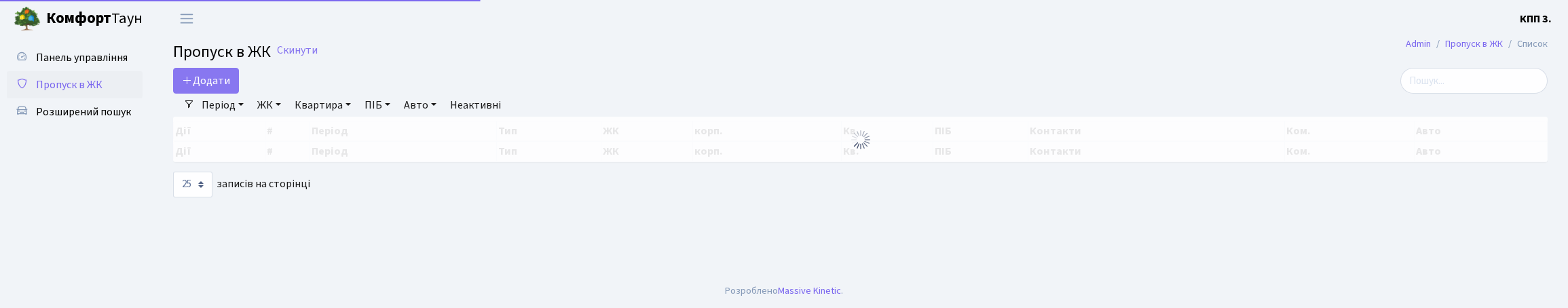
select select "25"
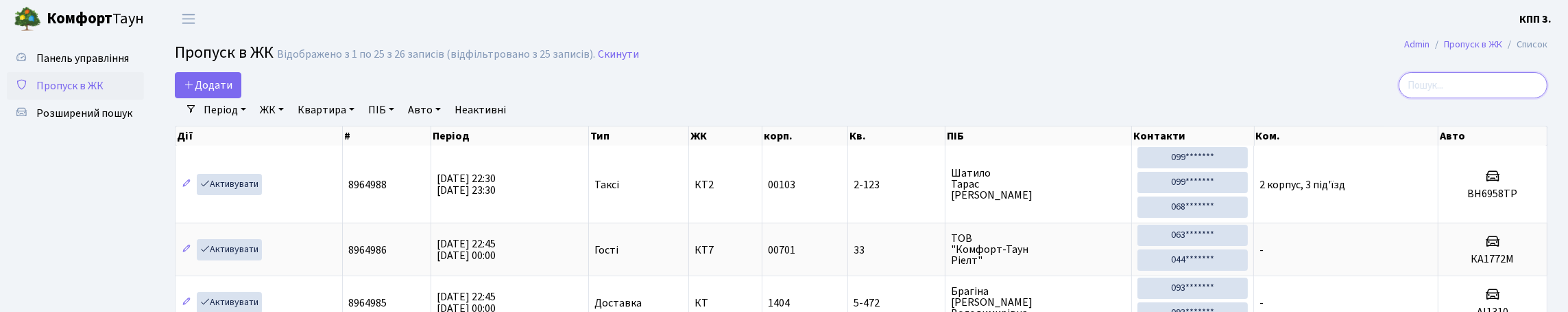
click at [1542, 98] on input "search" at bounding box center [1472, 85] width 149 height 26
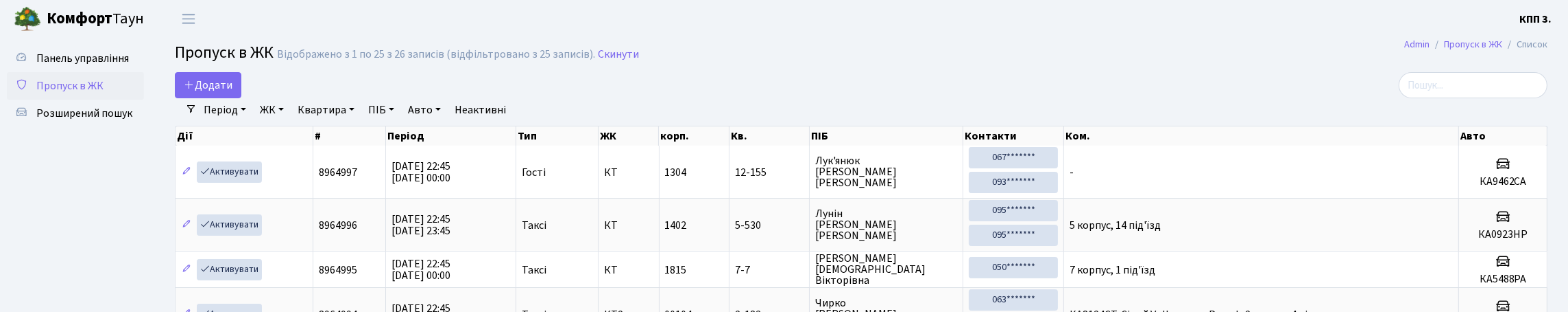
click at [951, 53] on h2 "Пропуск в ЖК Відображено з 1 по 25 з 26 записів (відфільтровано з 25 записів). …" at bounding box center [861, 55] width 1372 height 23
click at [1537, 98] on input "search" at bounding box center [1472, 85] width 149 height 26
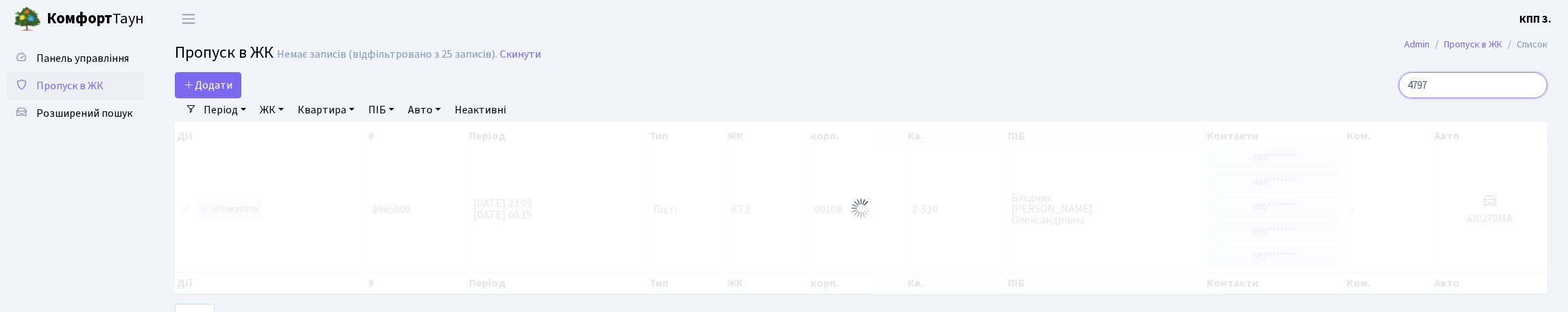
type input "4797"
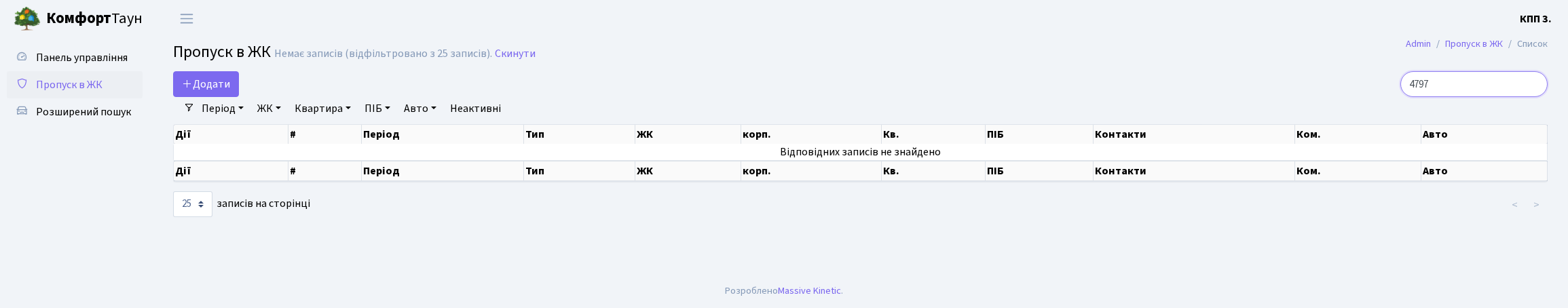
click at [1534, 95] on input "4797" at bounding box center [1473, 83] width 147 height 26
click at [1528, 97] on input "4797" at bounding box center [1473, 83] width 147 height 26
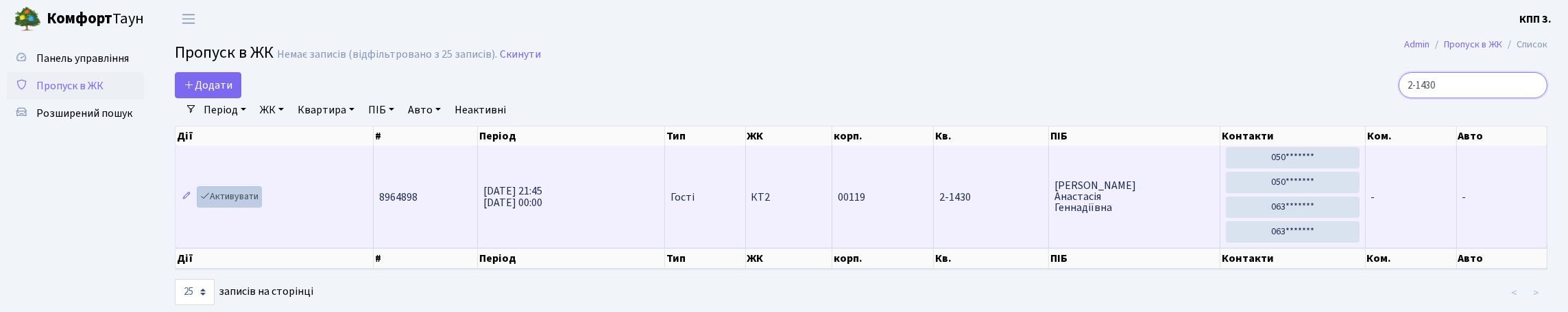
type input "2-1430"
click at [244, 207] on link "Активувати" at bounding box center [229, 197] width 65 height 21
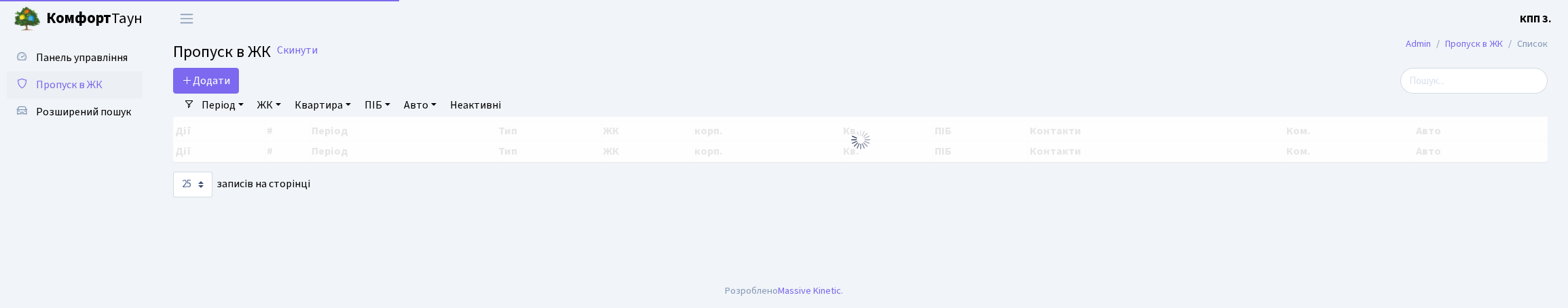
select select "25"
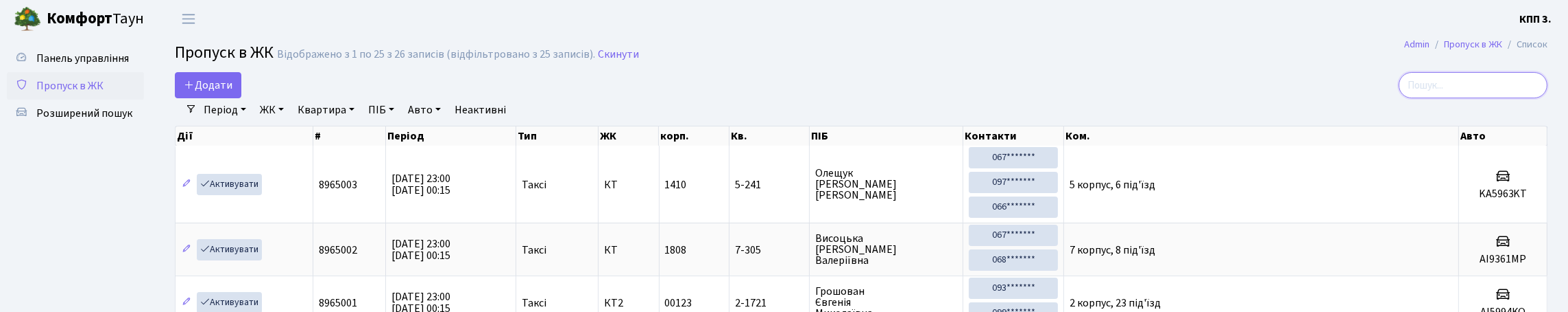
click at [1519, 95] on input "search" at bounding box center [1472, 85] width 149 height 26
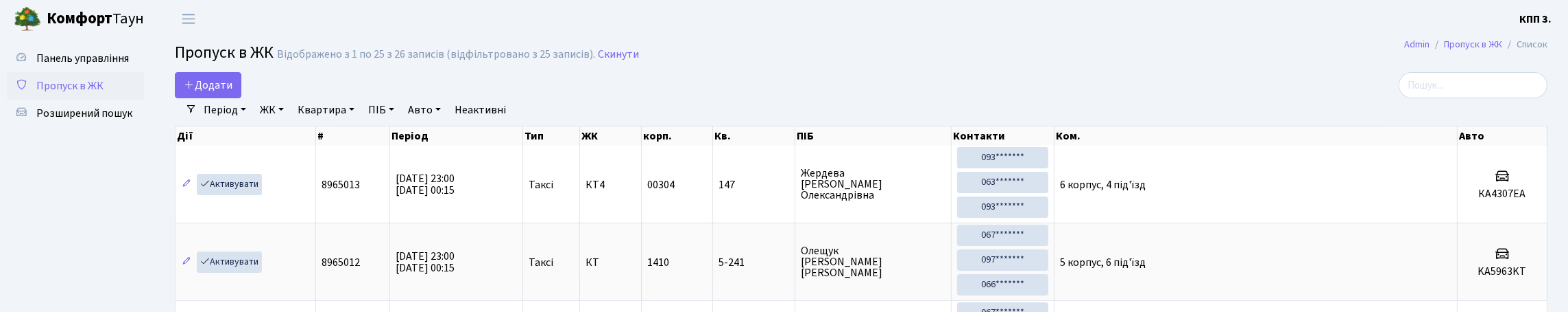
click at [1059, 67] on h2 "Пропуск в ЖК Відображено з 1 по 25 з 26 записів (відфільтровано з 25 записів). …" at bounding box center [861, 55] width 1372 height 23
click at [1490, 97] on input "search" at bounding box center [1472, 85] width 149 height 26
click at [1014, 98] on div "Додати" at bounding box center [629, 85] width 908 height 26
click at [1421, 82] on input "search" at bounding box center [1472, 85] width 149 height 26
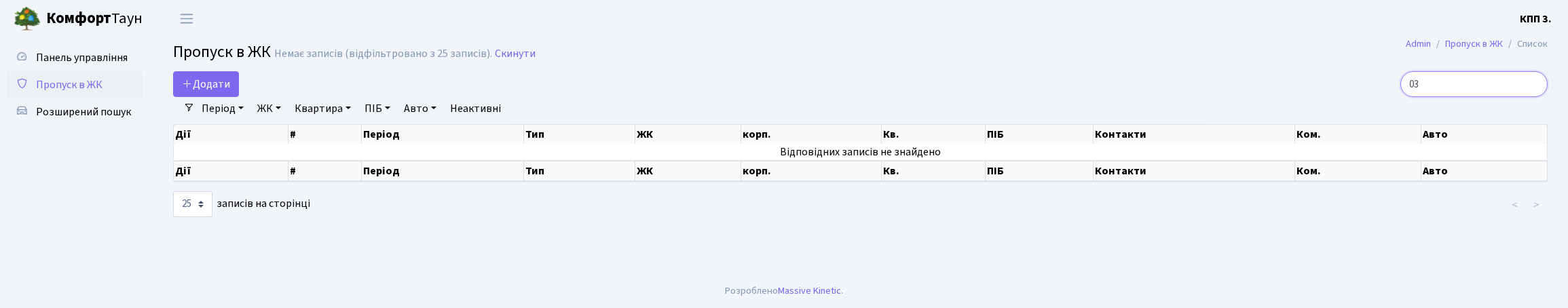
type input "0"
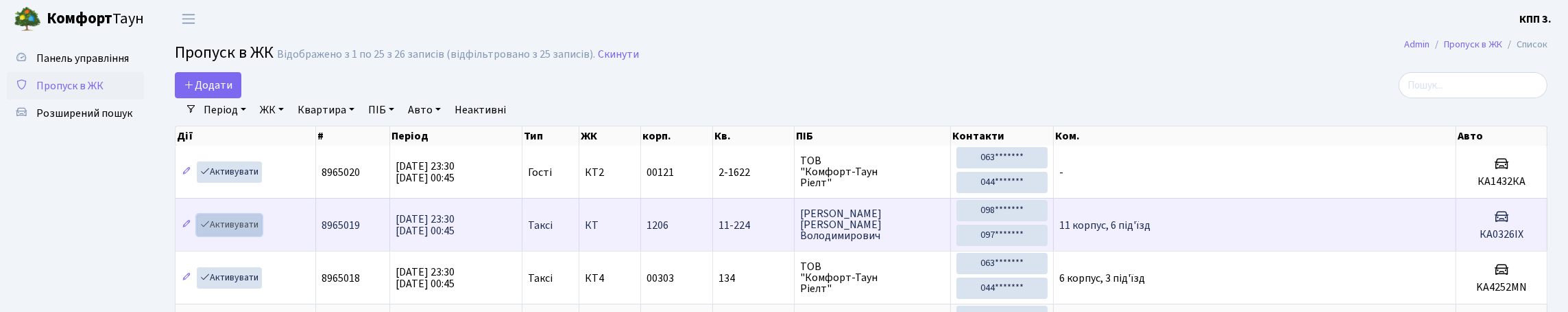
click at [236, 236] on link "Активувати" at bounding box center [229, 224] width 65 height 21
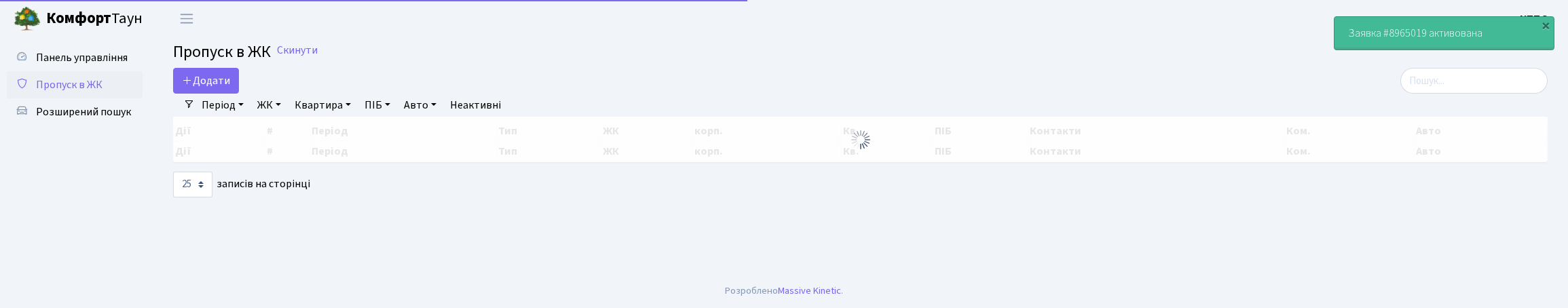
select select "25"
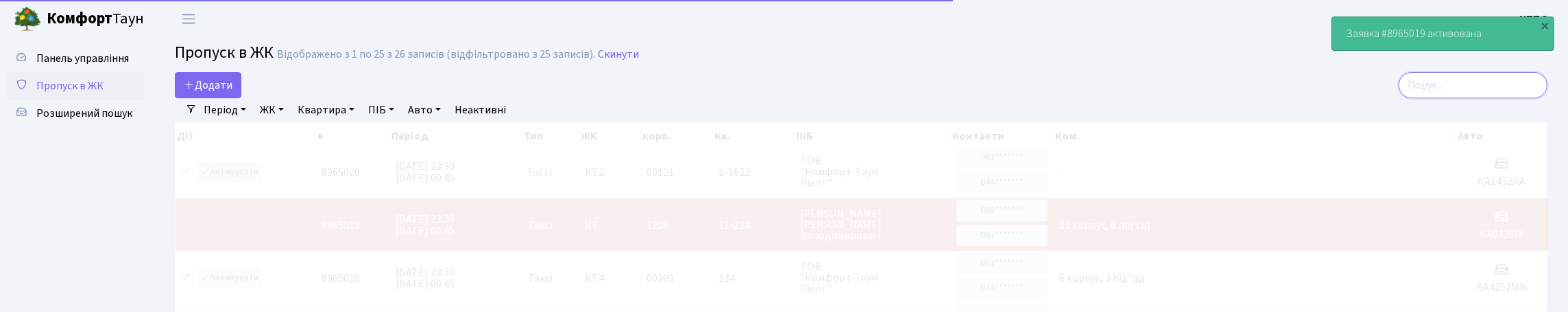
click at [1537, 94] on input "search" at bounding box center [1472, 85] width 149 height 26
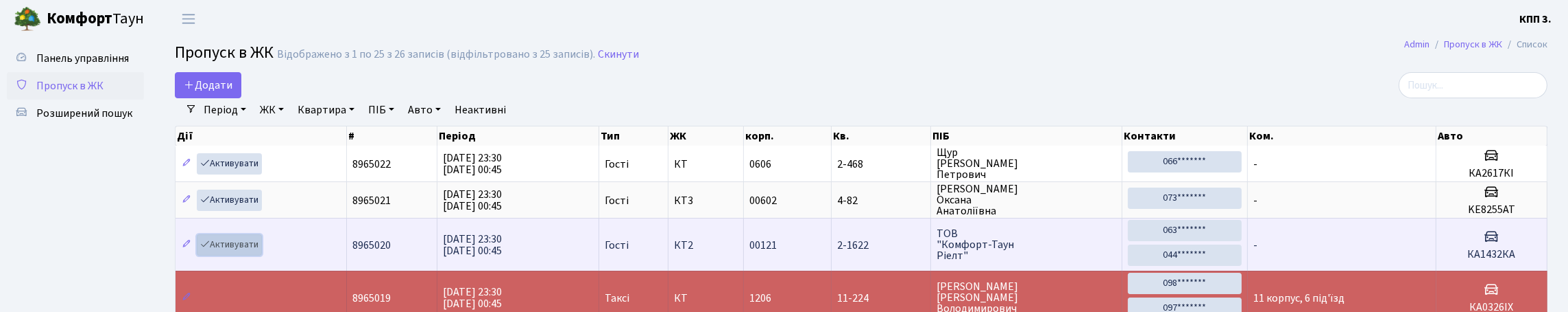
click at [237, 255] on link "Активувати" at bounding box center [229, 245] width 65 height 21
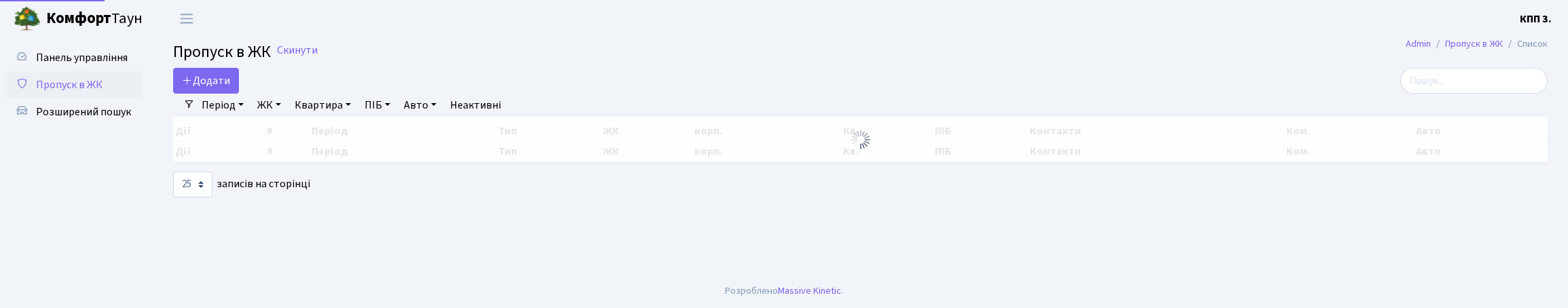
select select "25"
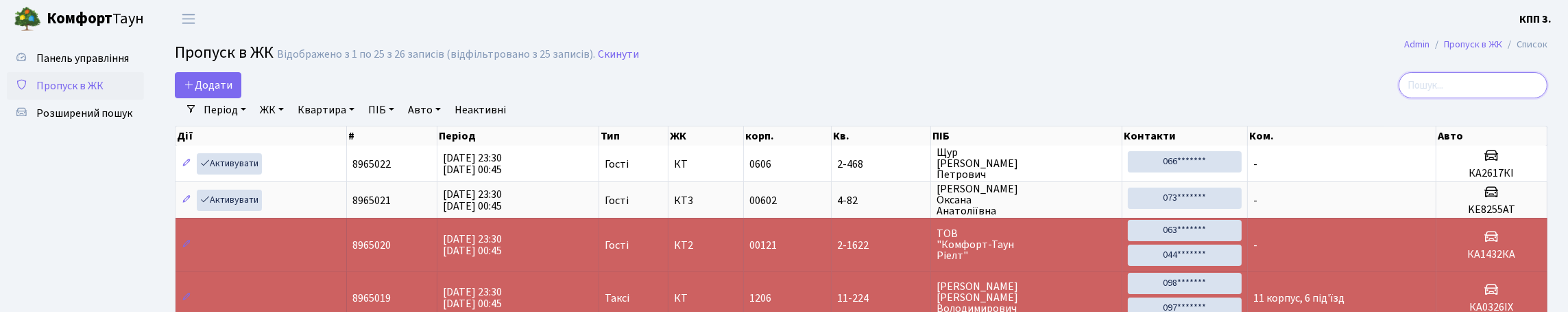
click at [1471, 97] on input "search" at bounding box center [1472, 85] width 149 height 26
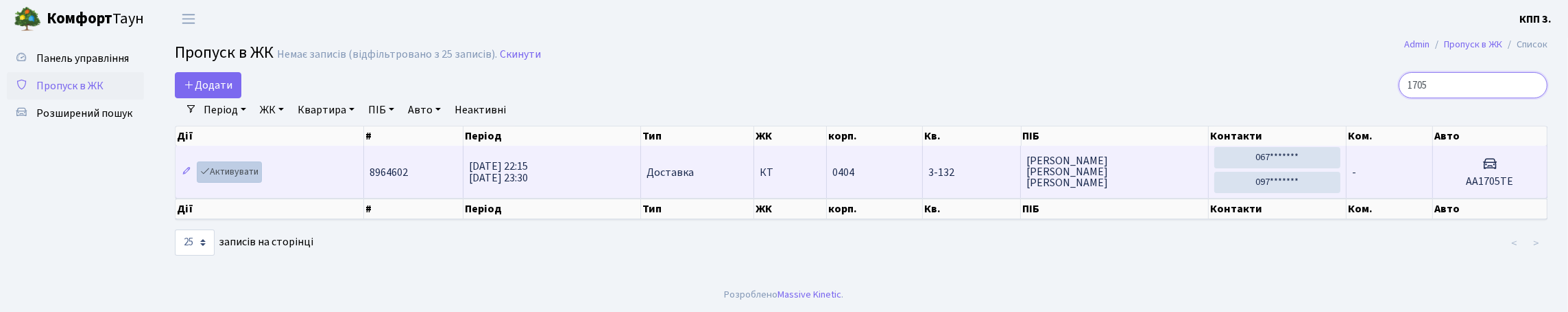
type input "1705"
click at [242, 183] on link "Активувати" at bounding box center [229, 172] width 65 height 21
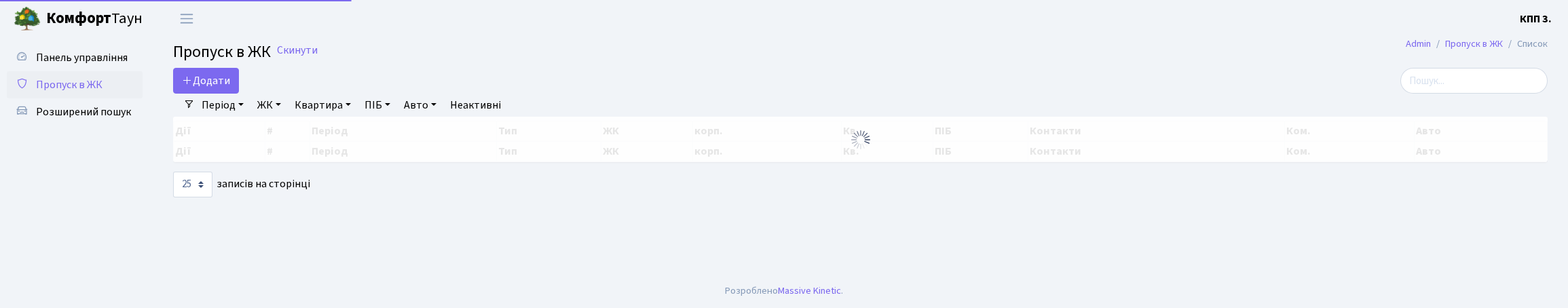
select select "25"
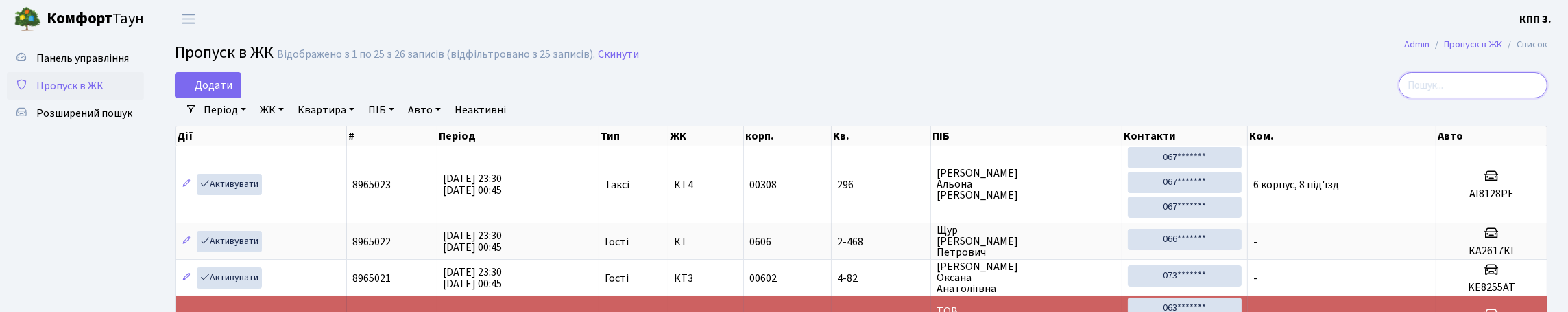
click at [1459, 98] on input "search" at bounding box center [1472, 85] width 149 height 26
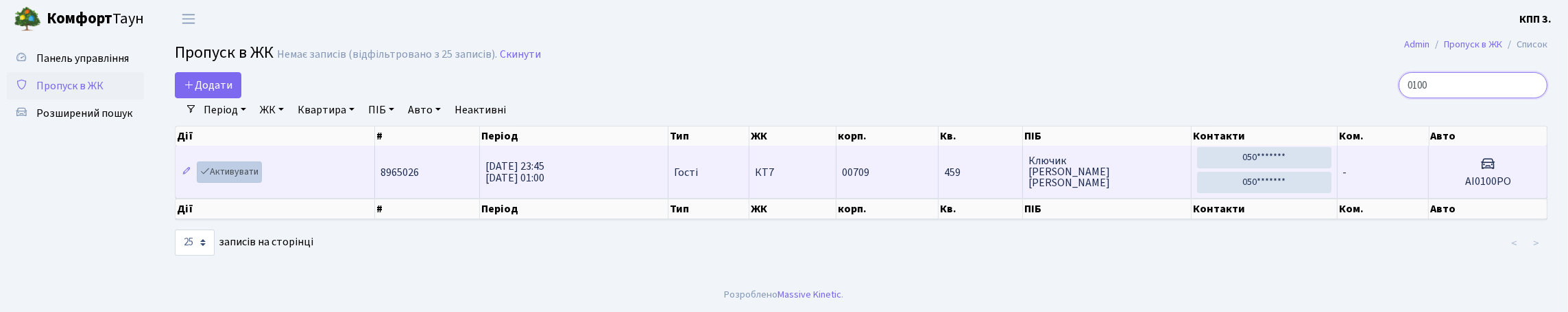
type input "0100"
click at [254, 183] on link "Активувати" at bounding box center [229, 172] width 65 height 21
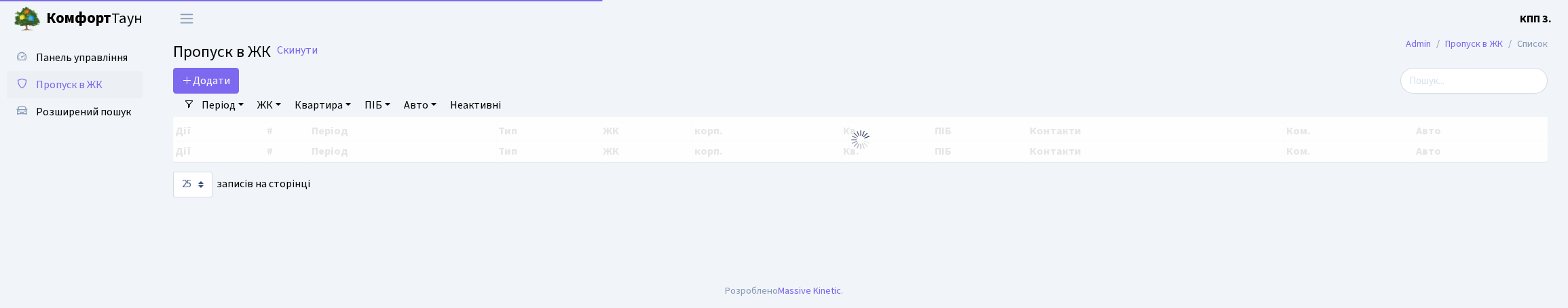
select select "25"
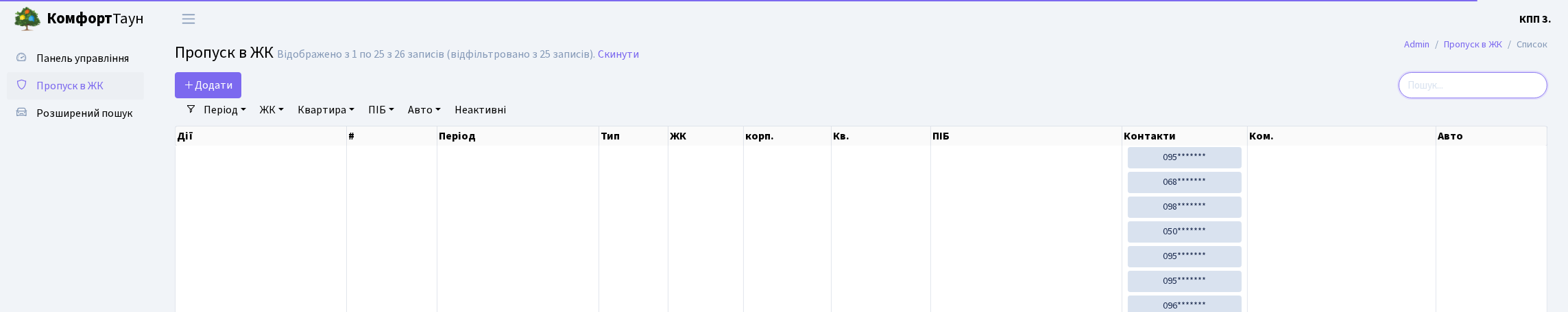
click at [1461, 97] on input "search" at bounding box center [1472, 85] width 149 height 26
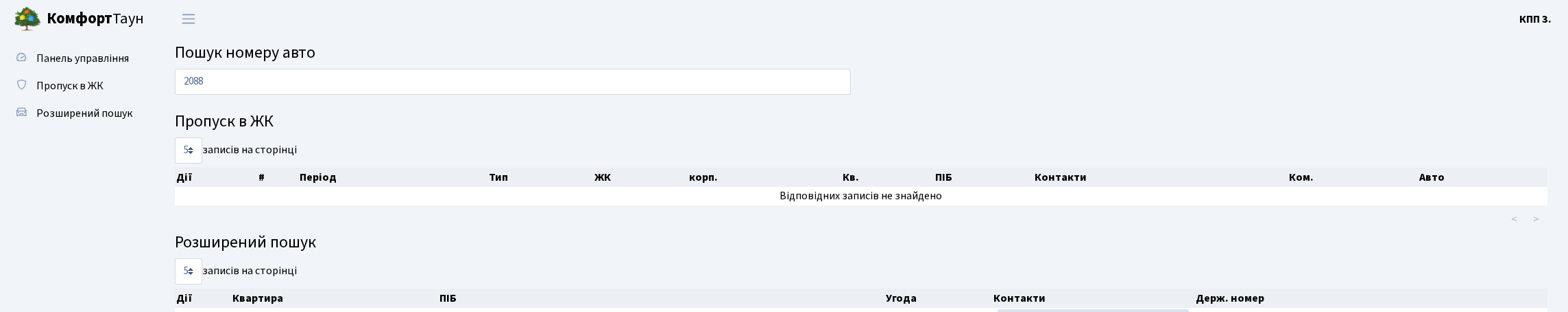
click at [310, 93] on input "2088" at bounding box center [512, 82] width 676 height 26
type input "2"
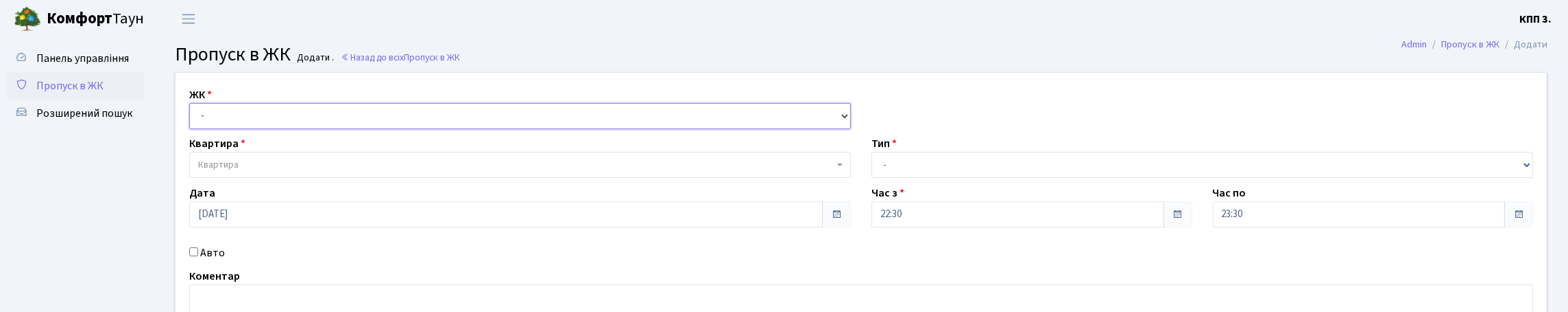
click at [296, 129] on select "- КТ, вул. Регенераторна, 4 КТ2, просп. [STREET_ADDRESS] [STREET_ADDRESS] [PERS…" at bounding box center [520, 116] width 662 height 26
select select "271"
click at [193, 119] on select "- КТ, вул. Регенераторна, 4 КТ2, просп. [STREET_ADDRESS] [STREET_ADDRESS] [PERS…" at bounding box center [520, 116] width 662 height 26
select select
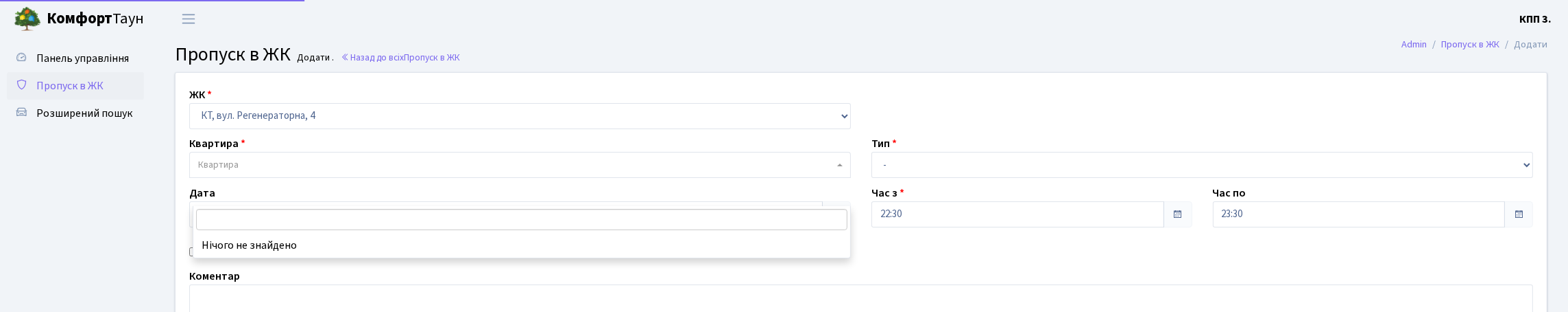
click at [290, 178] on span "Квартира" at bounding box center [520, 165] width 662 height 26
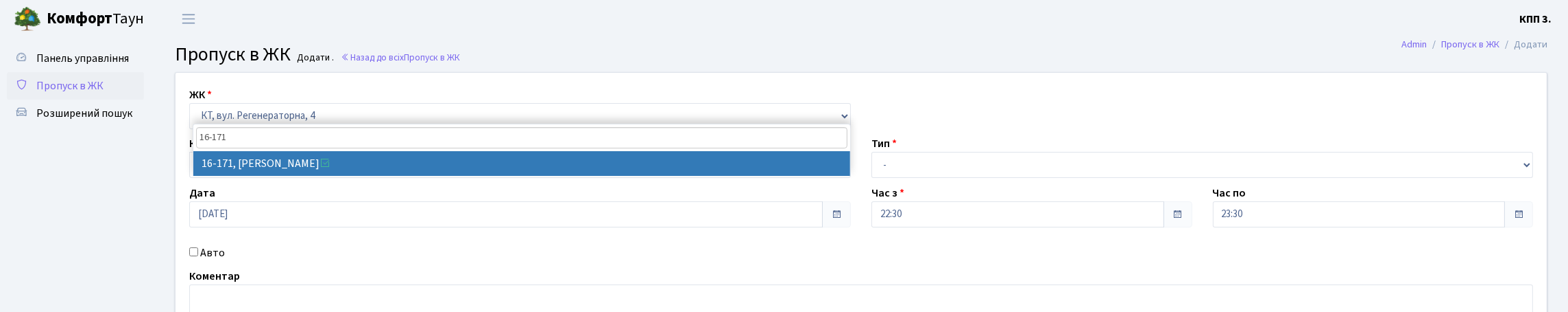
type input "16-171"
select select "8732"
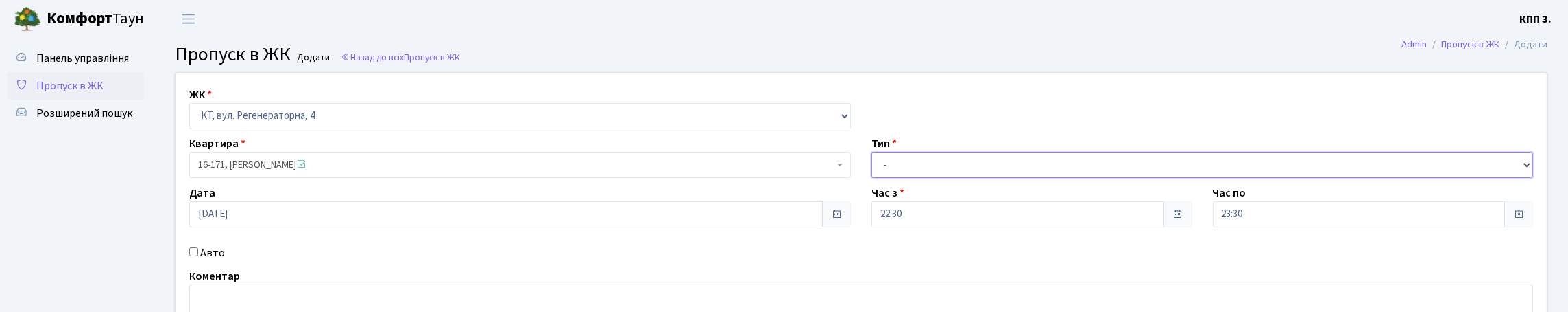
click at [1007, 178] on select "- Доставка Таксі Гості Сервіс" at bounding box center [1202, 165] width 662 height 26
select select "3"
click at [871, 178] on select "- Доставка Таксі Гості Сервіс" at bounding box center [1202, 165] width 662 height 26
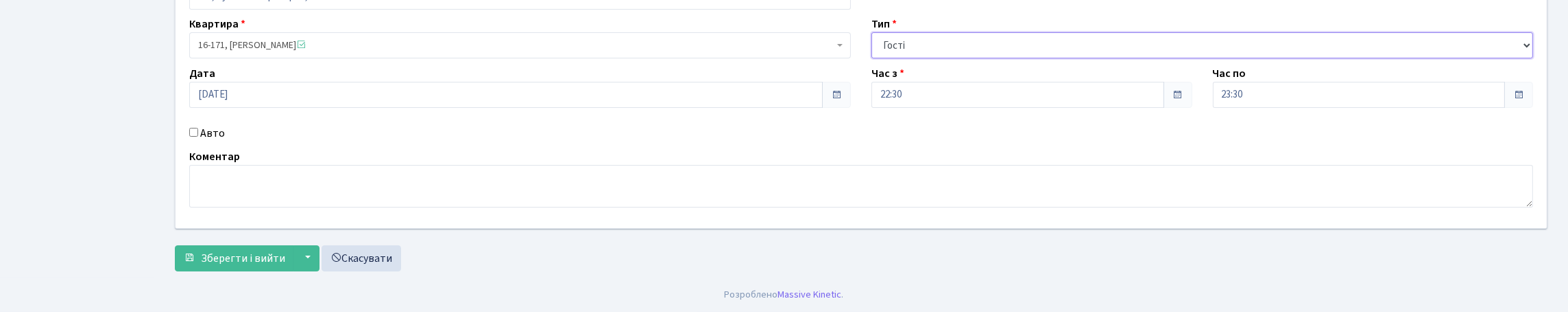
scroll to position [206, 0]
click at [196, 128] on input "Авто" at bounding box center [193, 132] width 9 height 9
checkbox input "true"
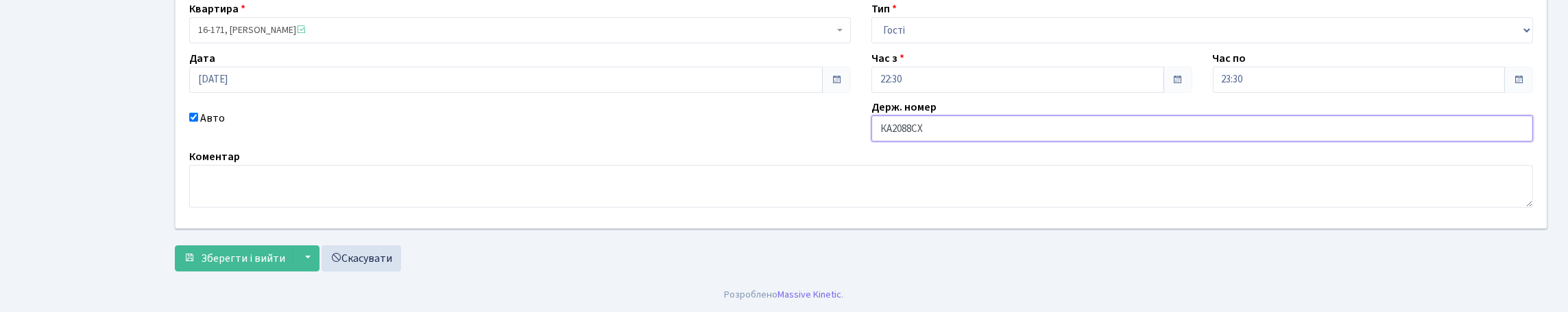
scroll to position [227, 0]
type input "КА2088СХ"
click at [250, 251] on span "Зберегти і вийти" at bounding box center [243, 258] width 84 height 15
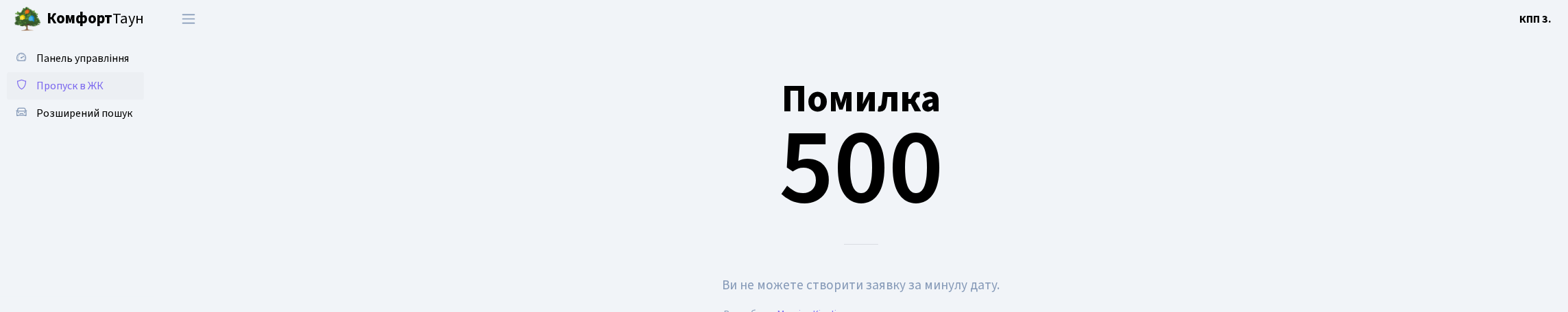
click at [69, 94] on span "Пропуск в ЖК" at bounding box center [70, 86] width 67 height 15
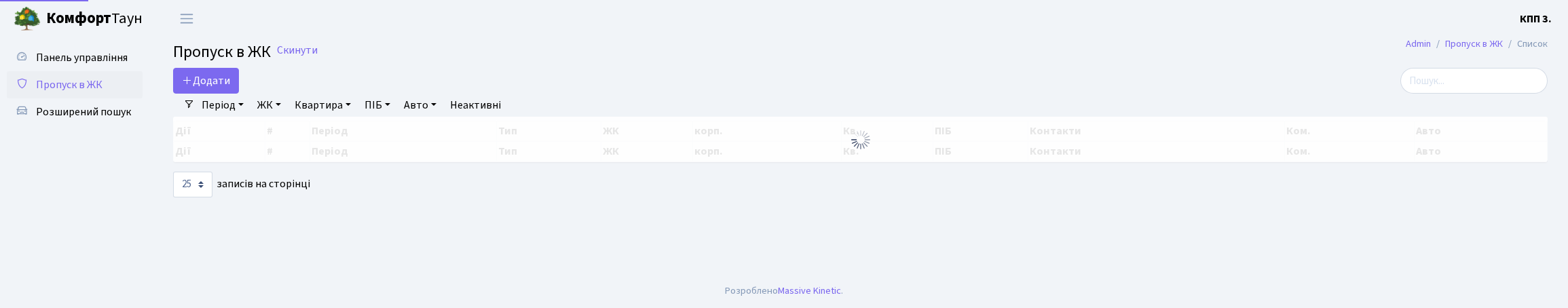
select select "25"
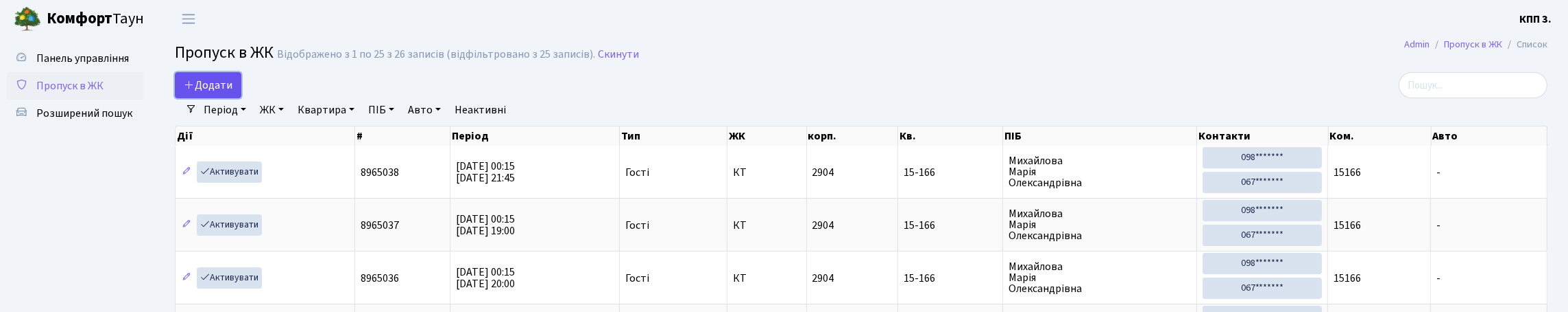
click at [211, 93] on span "Додати" at bounding box center [208, 85] width 49 height 15
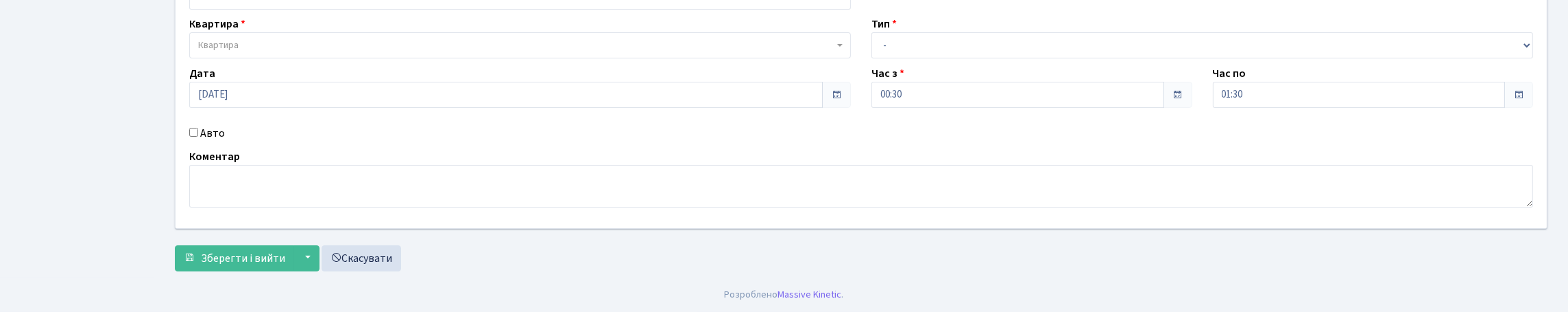
scroll to position [138, 0]
click at [194, 137] on input "Авто" at bounding box center [193, 132] width 9 height 9
checkbox input "true"
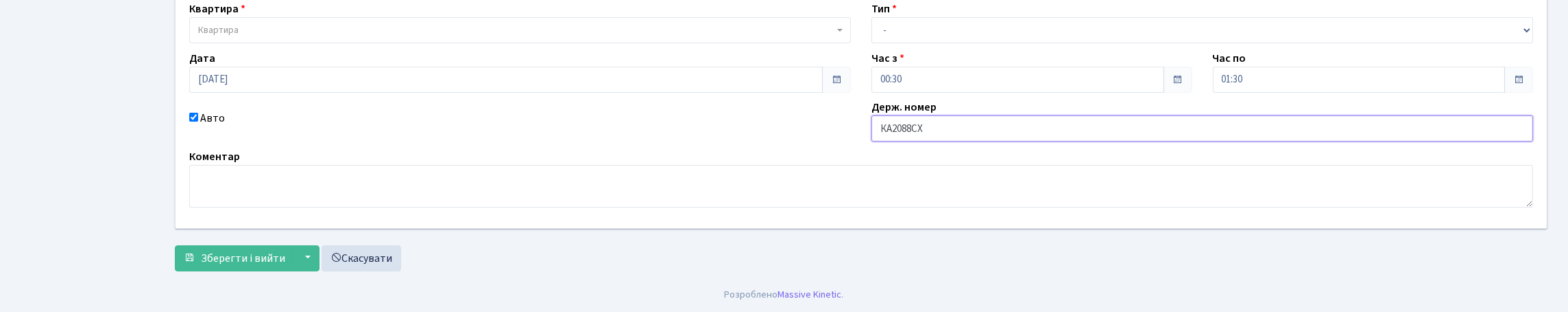
type input "КА2088СХ"
click at [902, 43] on select "- Доставка Таксі Гості Сервіс" at bounding box center [1202, 30] width 662 height 26
select select "3"
click at [871, 43] on select "- Доставка Таксі Гості Сервіс" at bounding box center [1202, 30] width 662 height 26
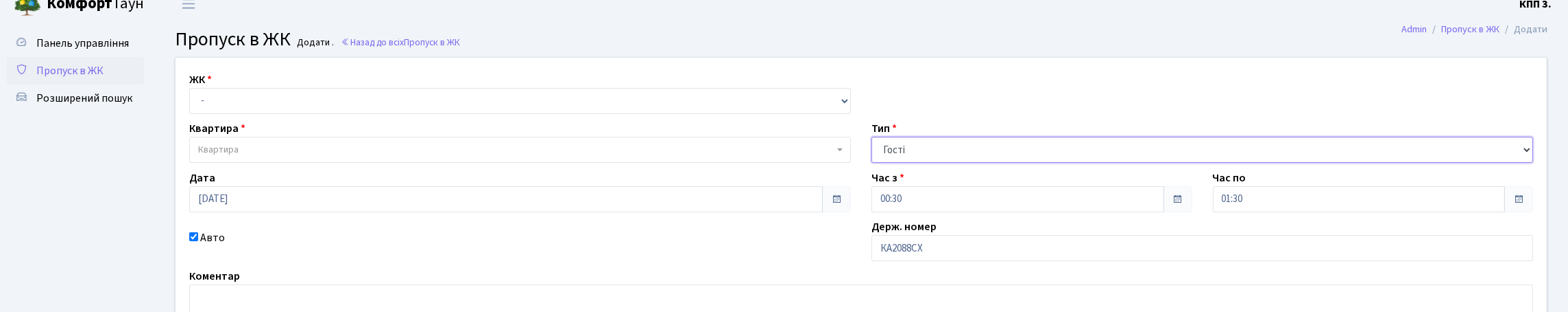
scroll to position [0, 0]
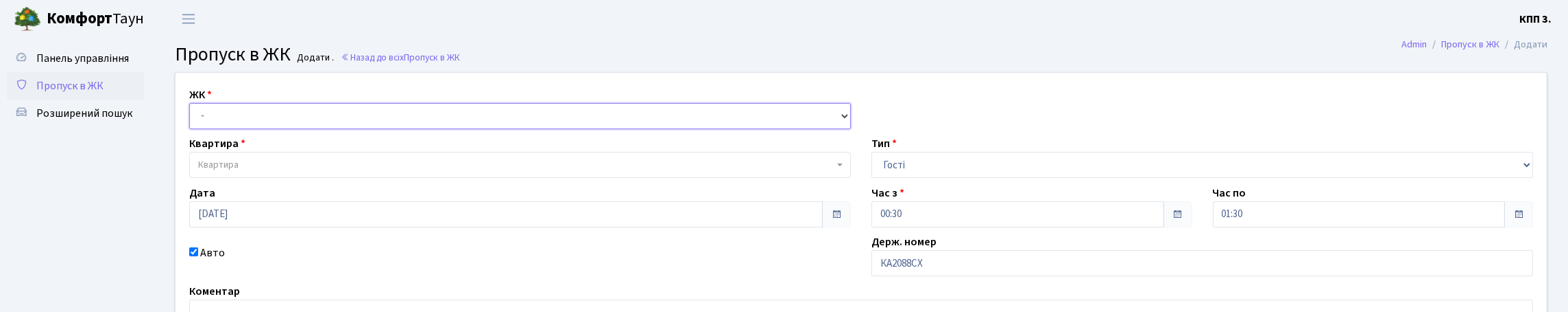
click at [270, 129] on select "- КТ, вул. Регенераторна, 4 КТ2, просп. [STREET_ADDRESS] [STREET_ADDRESS] [PERS…" at bounding box center [520, 116] width 662 height 26
select select "271"
click at [193, 119] on select "- КТ, вул. Регенераторна, 4 КТ2, просп. Соборності, 17 КТ3, вул. Березнева, 16 …" at bounding box center [520, 116] width 662 height 26
select select
click at [270, 171] on span "Квартира" at bounding box center [515, 165] width 636 height 13
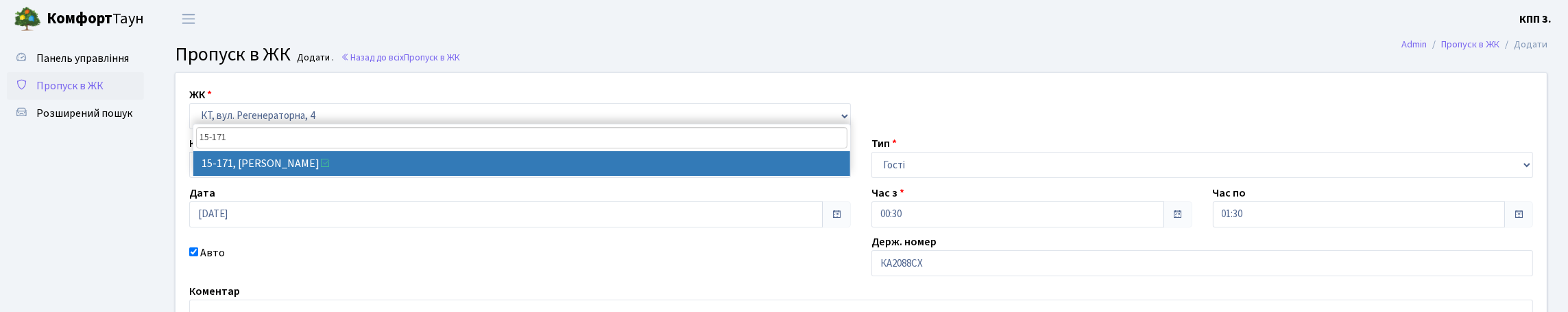
type input "15-171"
select select "8946"
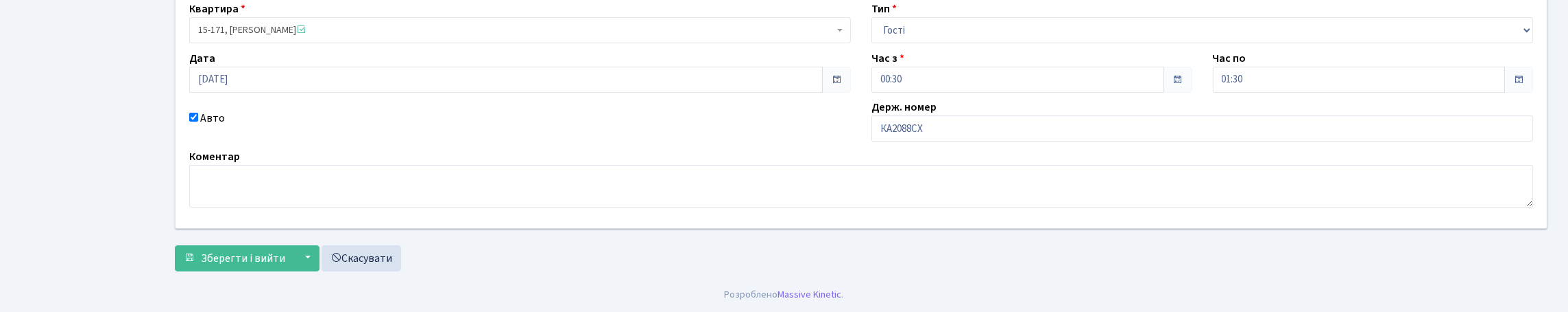
scroll to position [227, 0]
click at [252, 257] on span "Зберегти і вийти" at bounding box center [243, 258] width 84 height 15
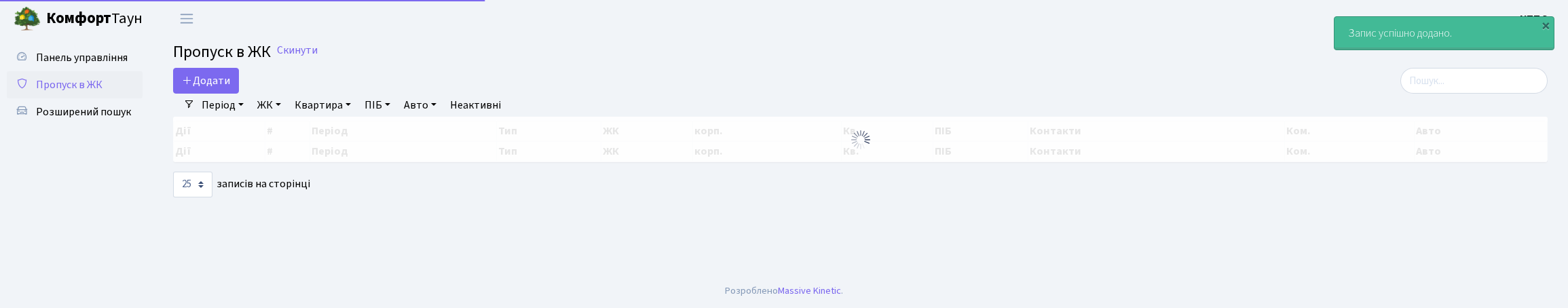
select select "25"
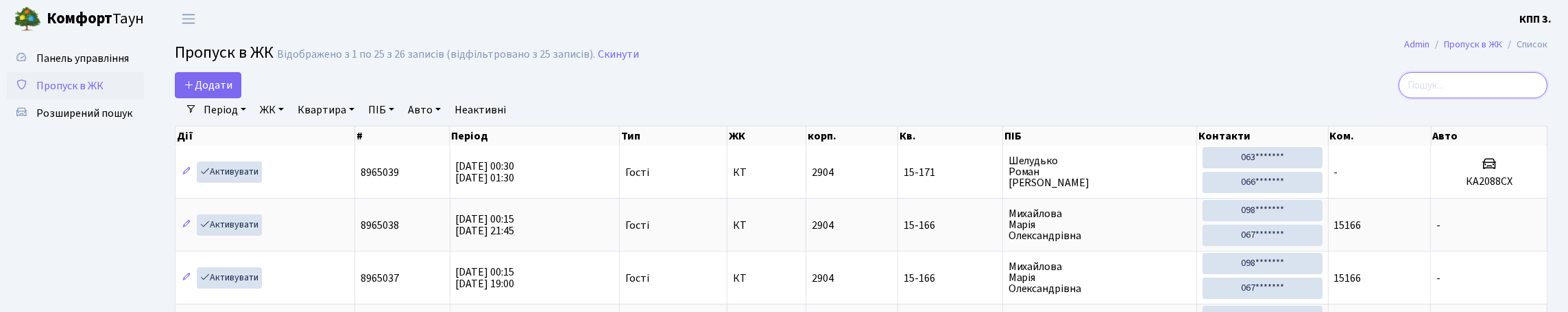
click at [1531, 98] on input "search" at bounding box center [1472, 85] width 149 height 26
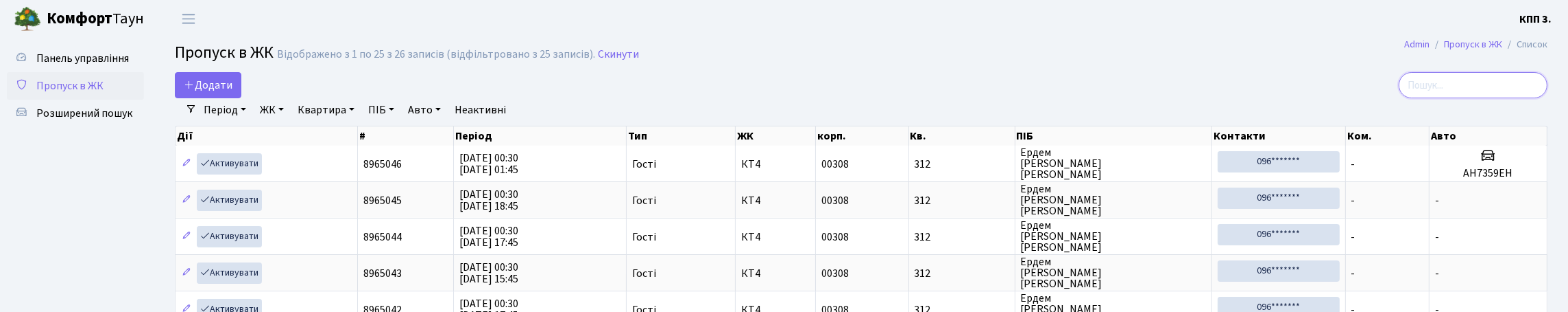
click at [1463, 92] on input "search" at bounding box center [1472, 85] width 149 height 26
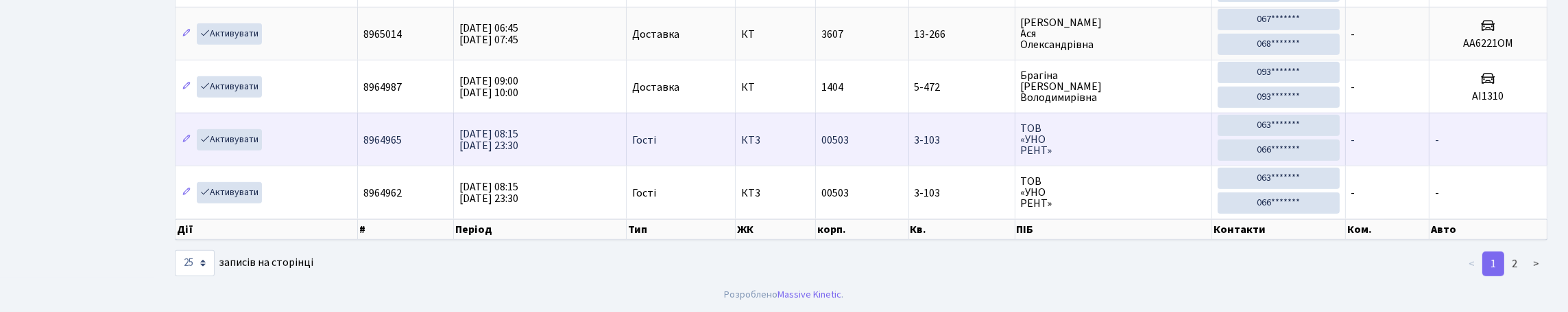
scroll to position [1566, 0]
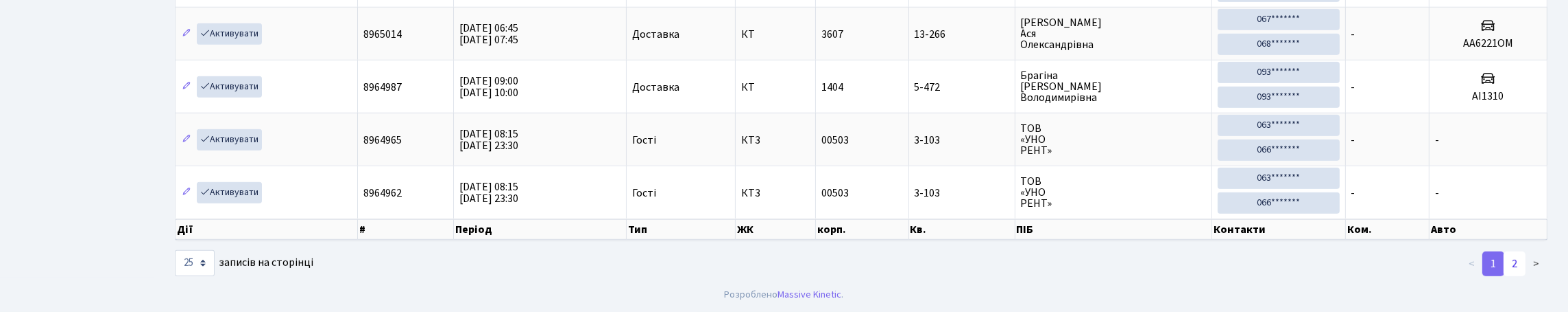
click at [1505, 258] on link "2" at bounding box center [1513, 263] width 22 height 25
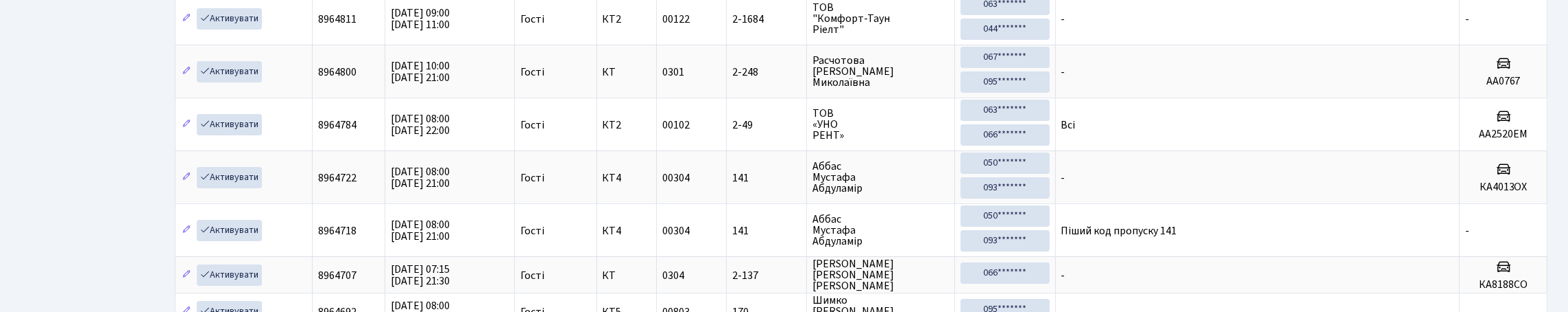
scroll to position [0, 0]
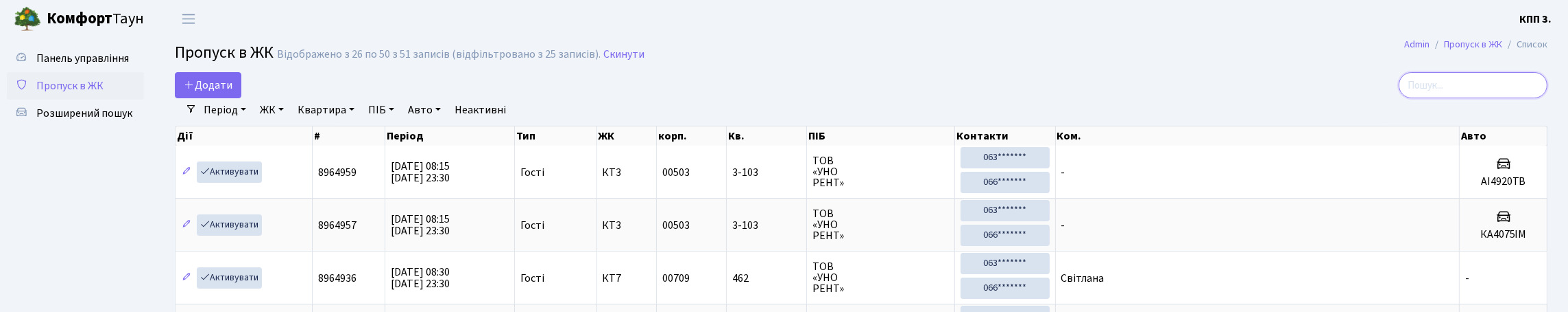
click at [1466, 98] on input "search" at bounding box center [1472, 85] width 149 height 26
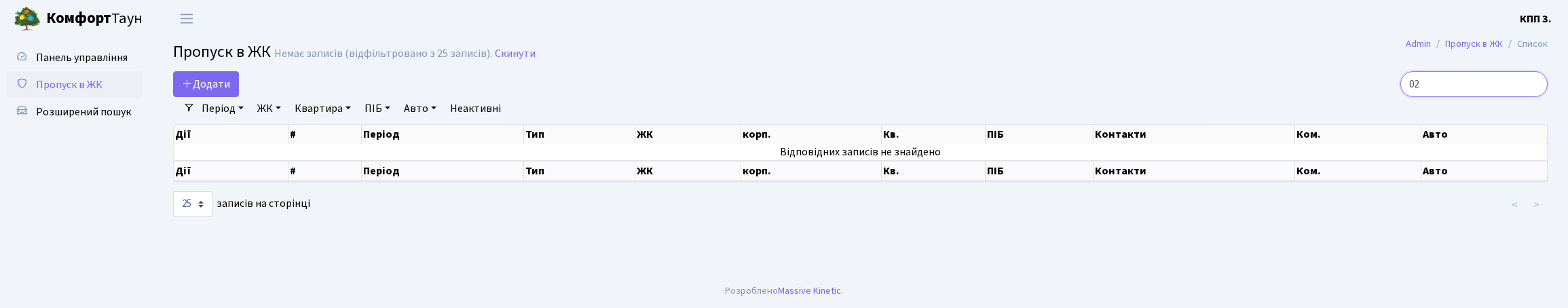
type input "0"
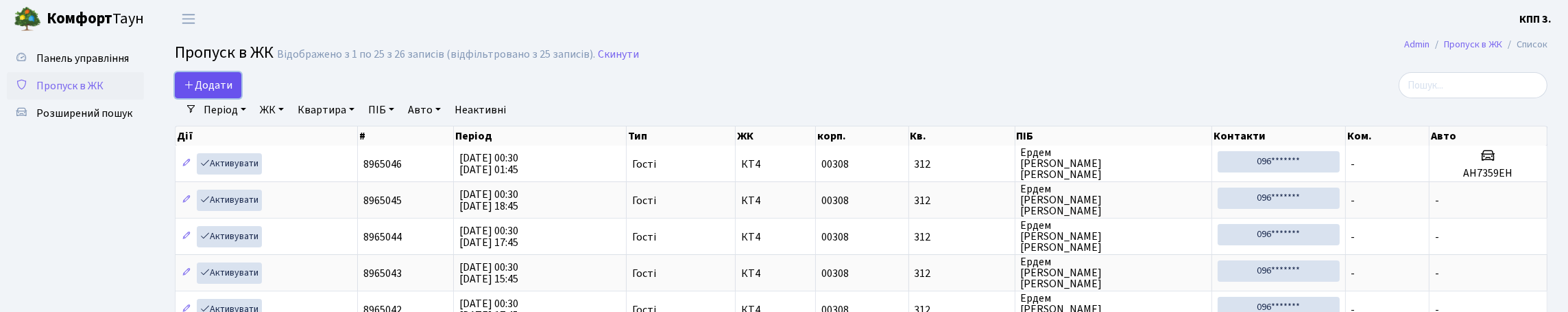
click at [227, 93] on span "Додати" at bounding box center [208, 85] width 49 height 15
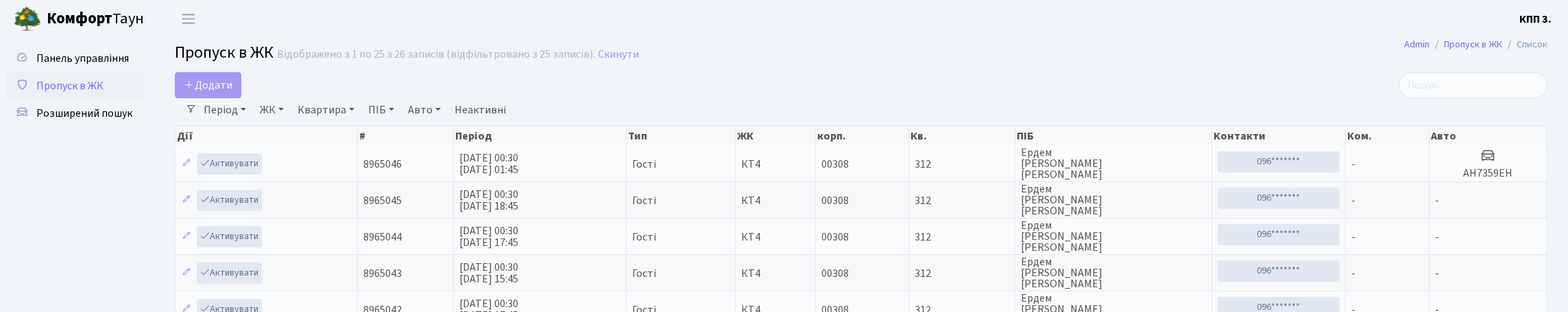
select select "25"
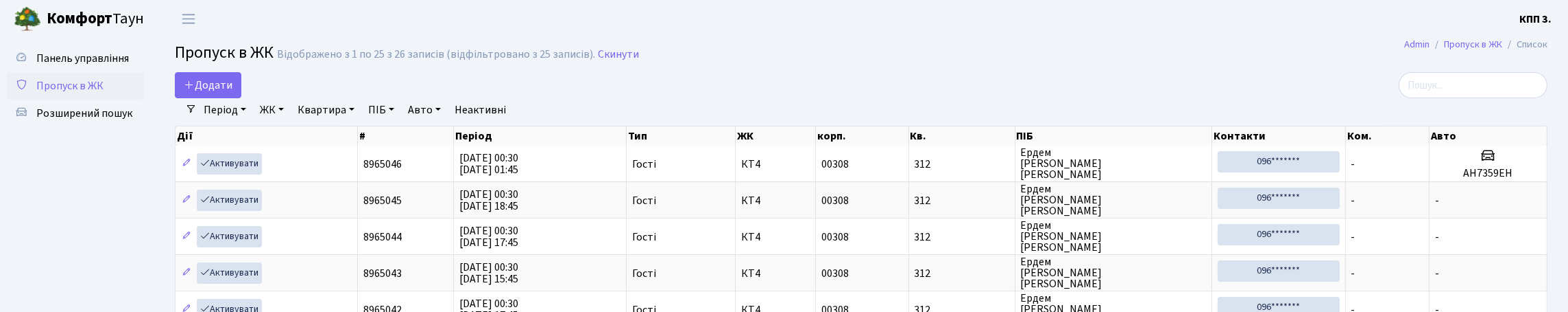
click at [1503, 98] on input "search" at bounding box center [1472, 85] width 149 height 26
